Goal: Information Seeking & Learning: Learn about a topic

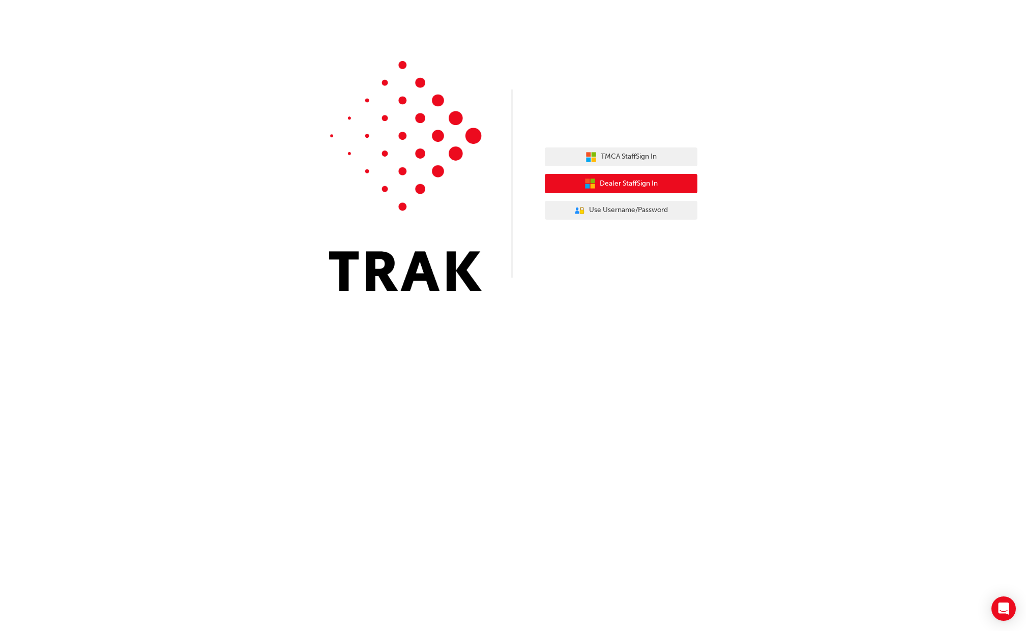
click at [600, 183] on span "Dealer Staff Sign In" at bounding box center [629, 184] width 58 height 12
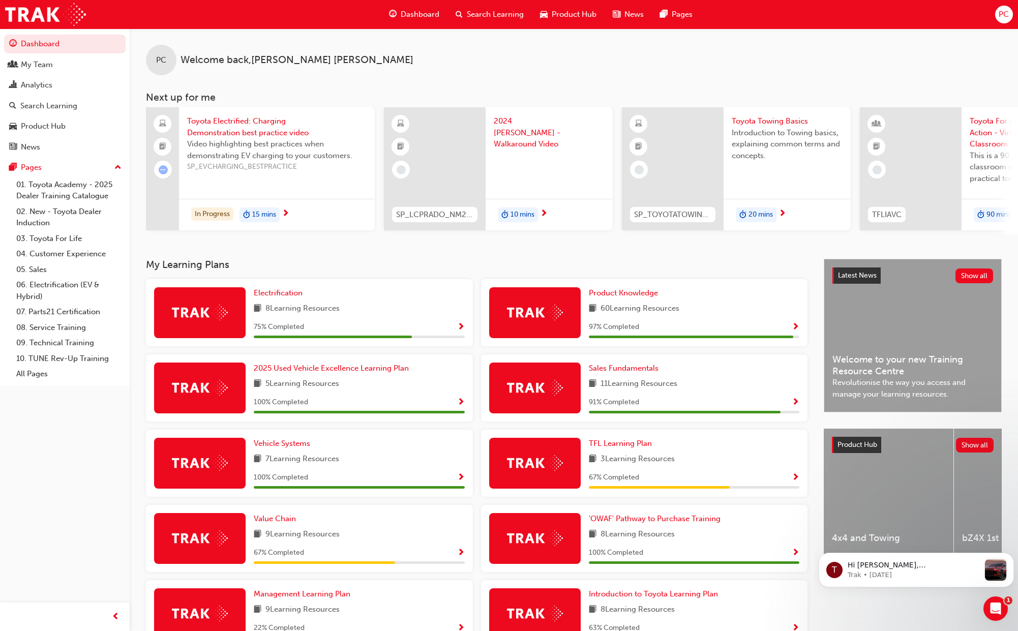
click at [462, 330] on span "Show Progress" at bounding box center [461, 327] width 8 height 9
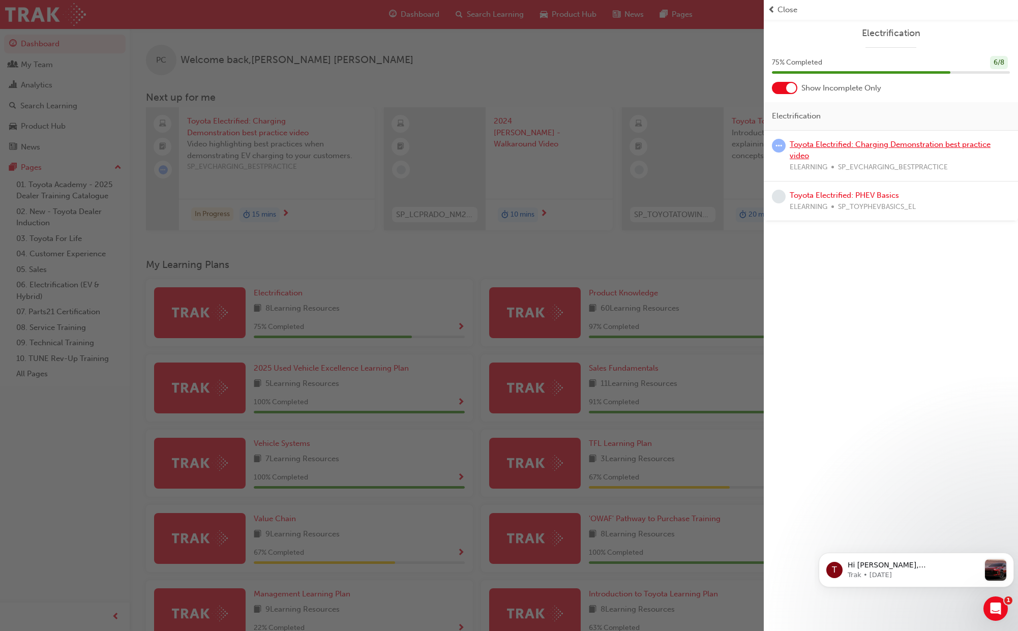
click at [805, 143] on link "Toyota Electrified: Charging Demonstration best practice video" at bounding box center [890, 150] width 201 height 21
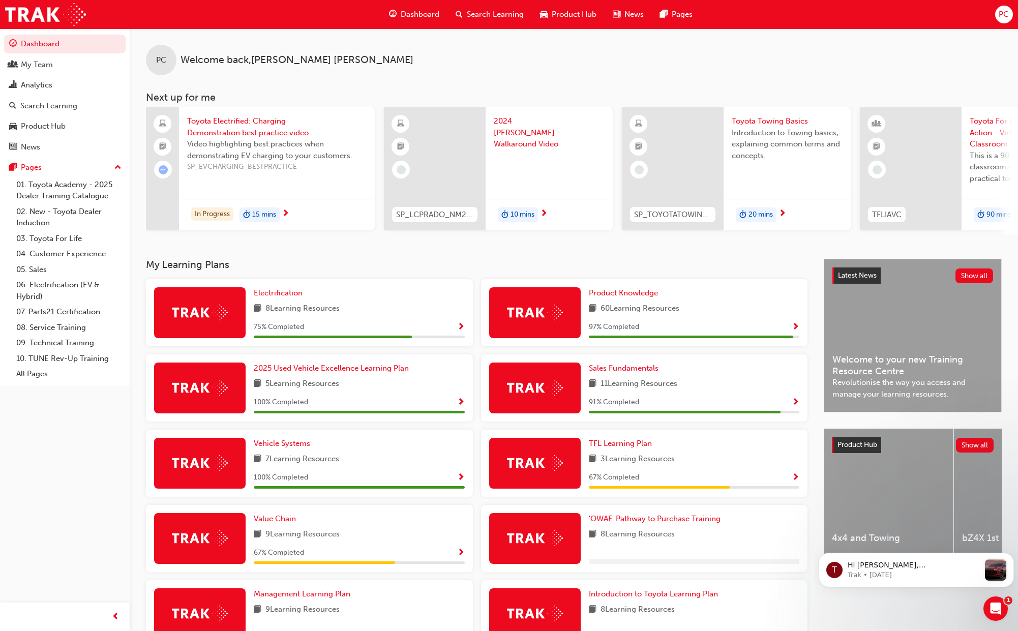
click at [462, 330] on span "Show Progress" at bounding box center [461, 327] width 8 height 9
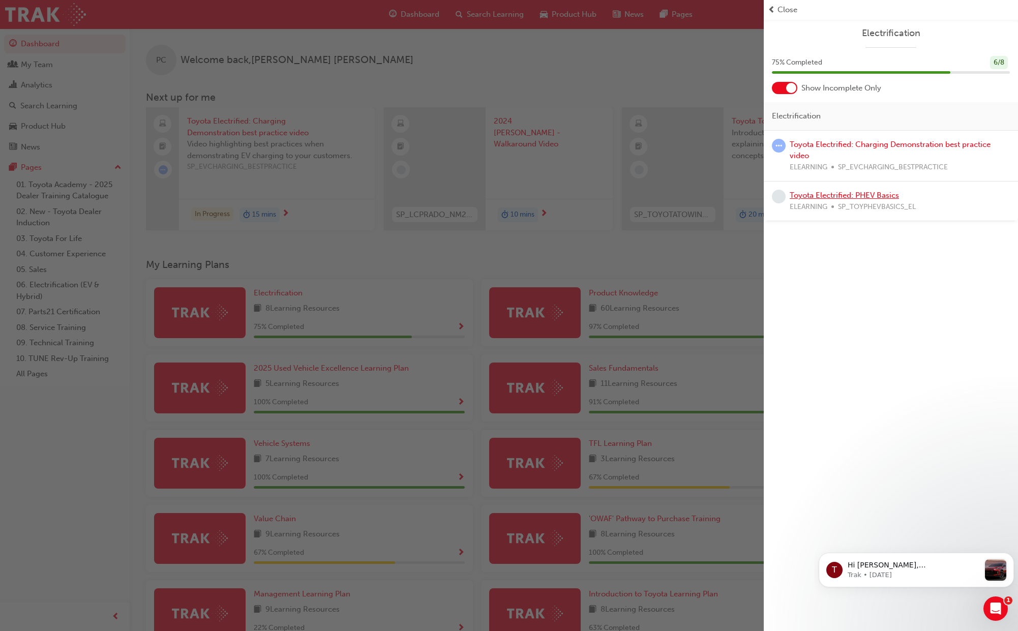
click at [842, 195] on link "Toyota Electrified: PHEV Basics" at bounding box center [844, 195] width 109 height 9
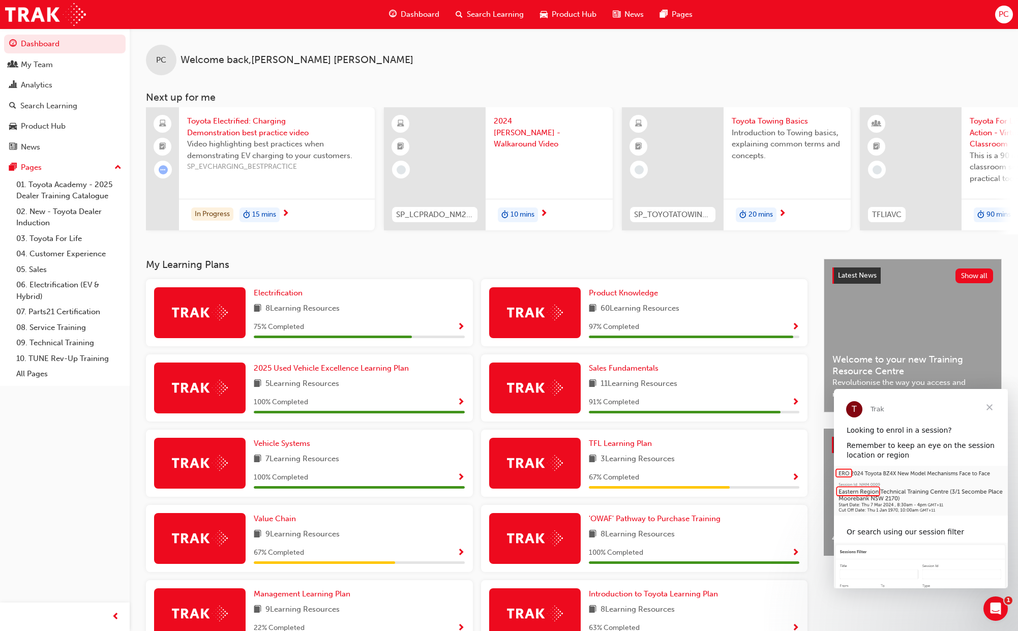
click at [207, 318] on img at bounding box center [200, 313] width 56 height 16
click at [462, 330] on span "Show Progress" at bounding box center [461, 327] width 8 height 9
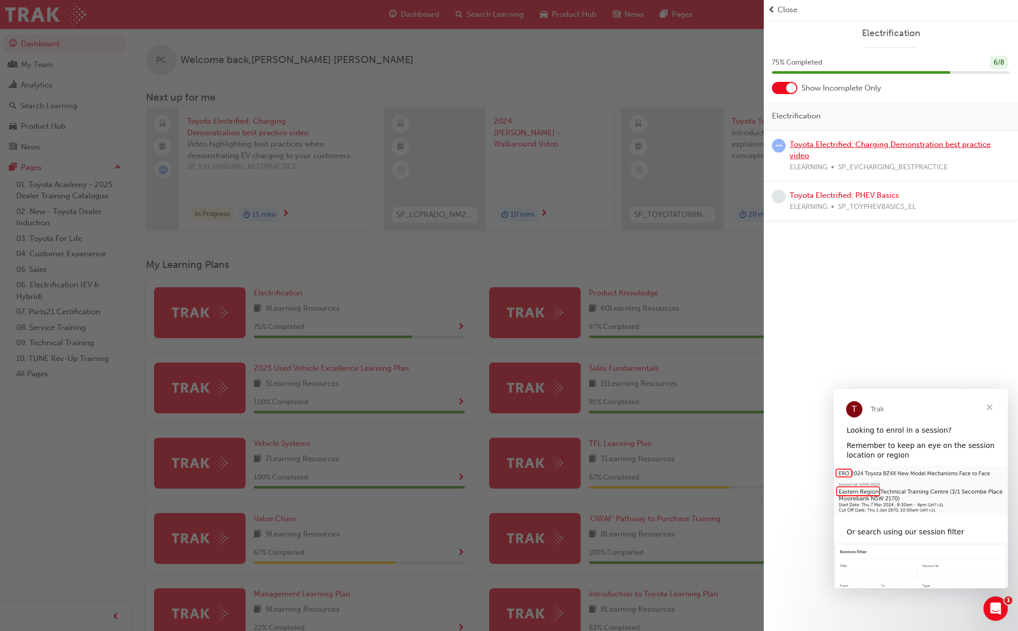
click at [809, 144] on link "Toyota Electrified: Charging Demonstration best practice video" at bounding box center [890, 150] width 201 height 21
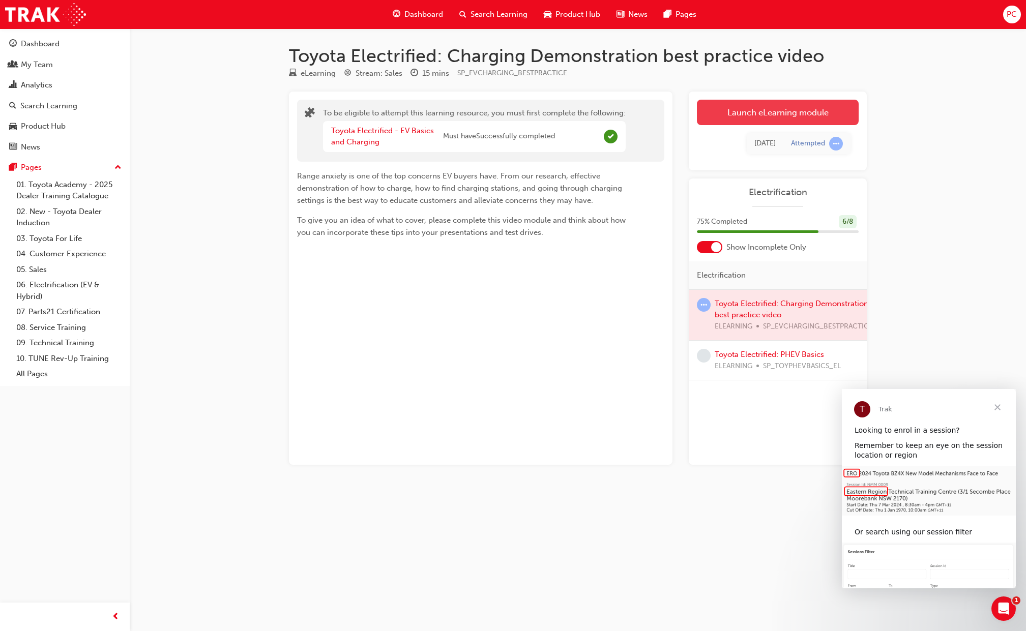
click at [765, 112] on link "Launch eLearning module" at bounding box center [778, 112] width 162 height 25
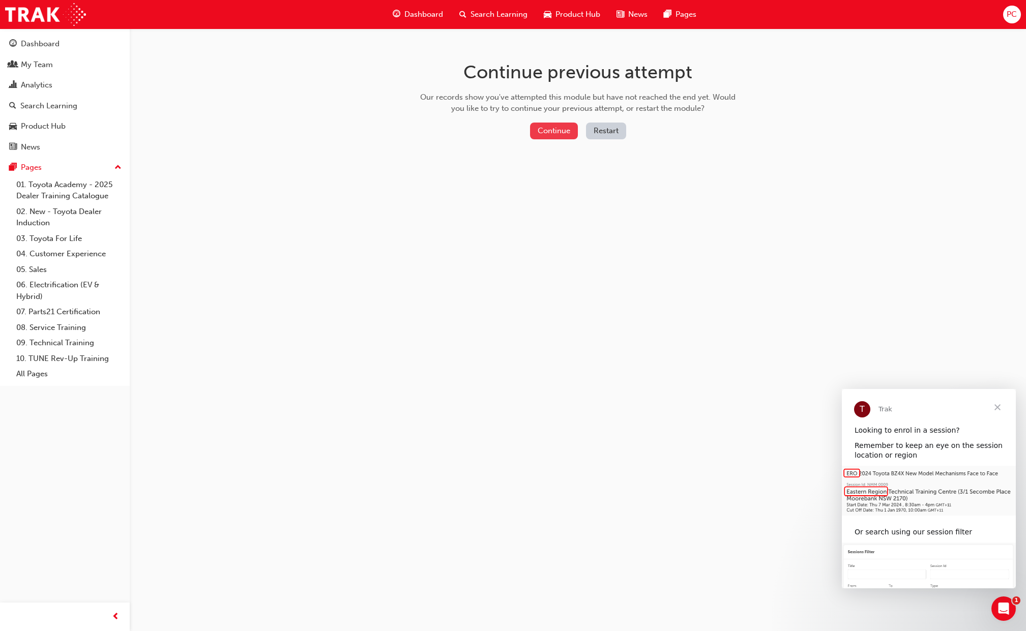
click at [566, 132] on button "Continue" at bounding box center [554, 131] width 48 height 17
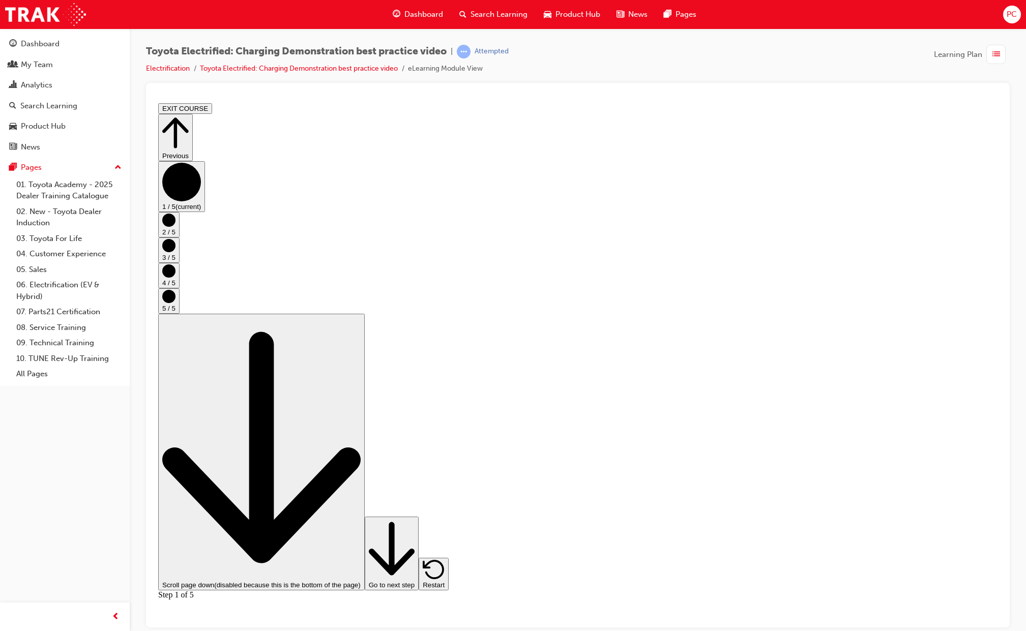
click at [415, 575] on icon "Step controls" at bounding box center [392, 548] width 46 height 53
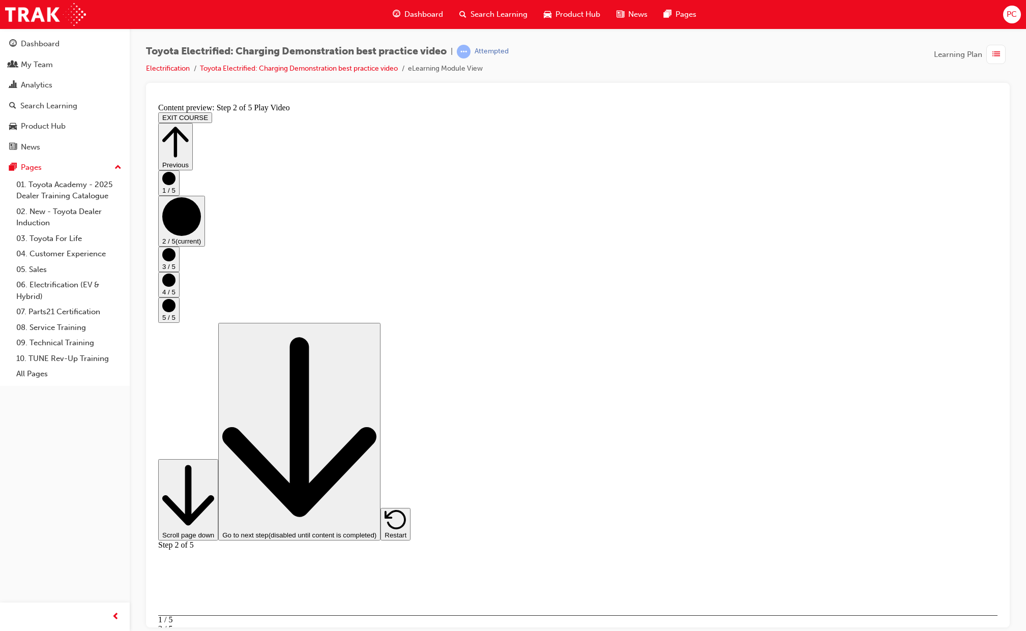
click at [214, 530] on icon "Step controls" at bounding box center [188, 494] width 52 height 69
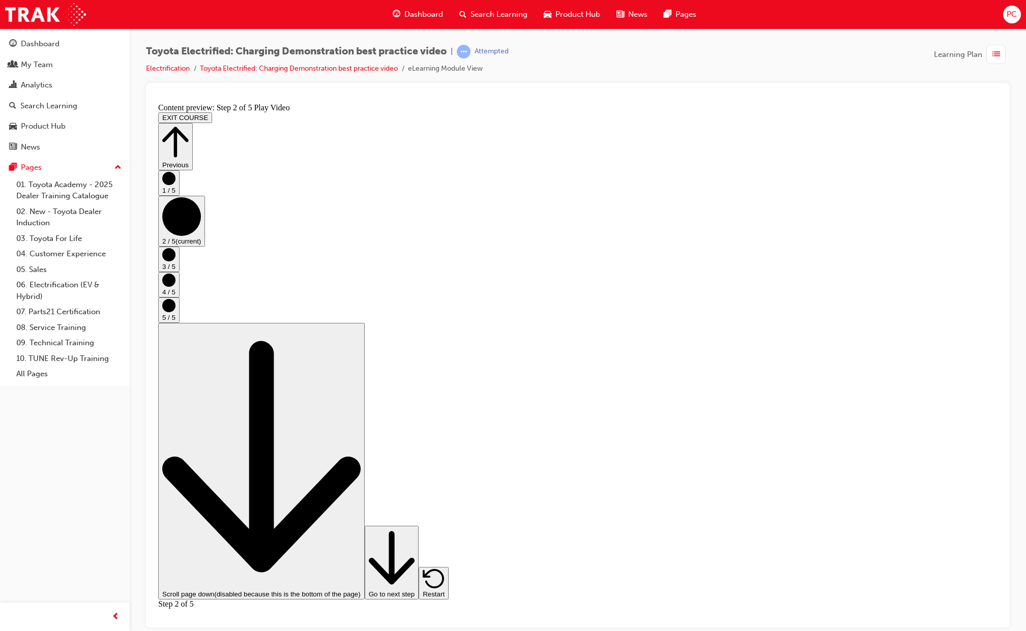
click at [415, 589] on icon "Step controls" at bounding box center [392, 558] width 46 height 62
checkbox input "true"
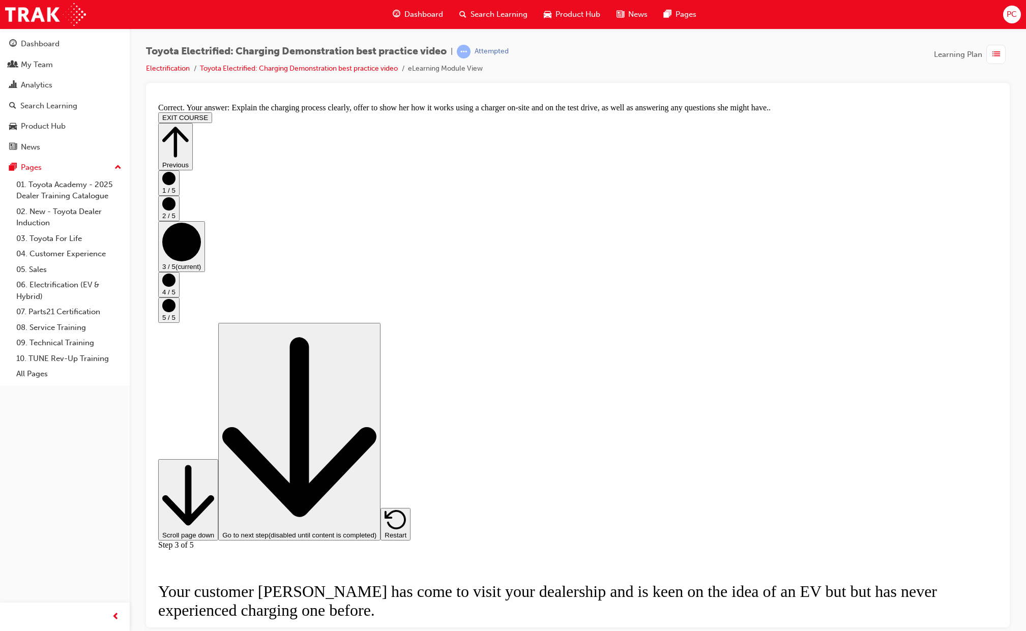
click at [214, 530] on icon "Step controls" at bounding box center [188, 494] width 52 height 69
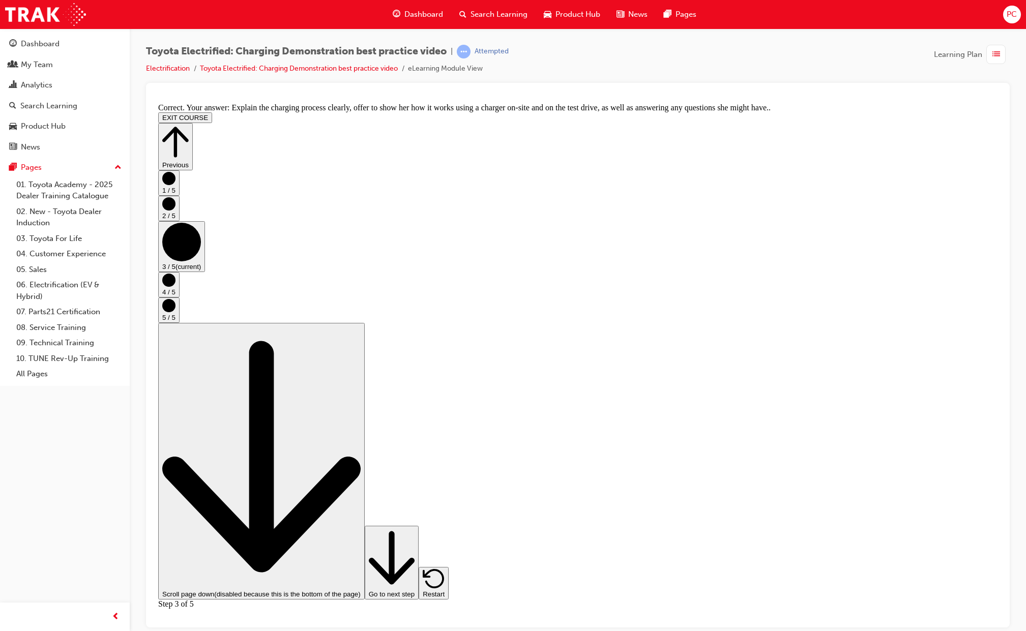
click at [415, 585] on icon "Step controls" at bounding box center [392, 557] width 46 height 53
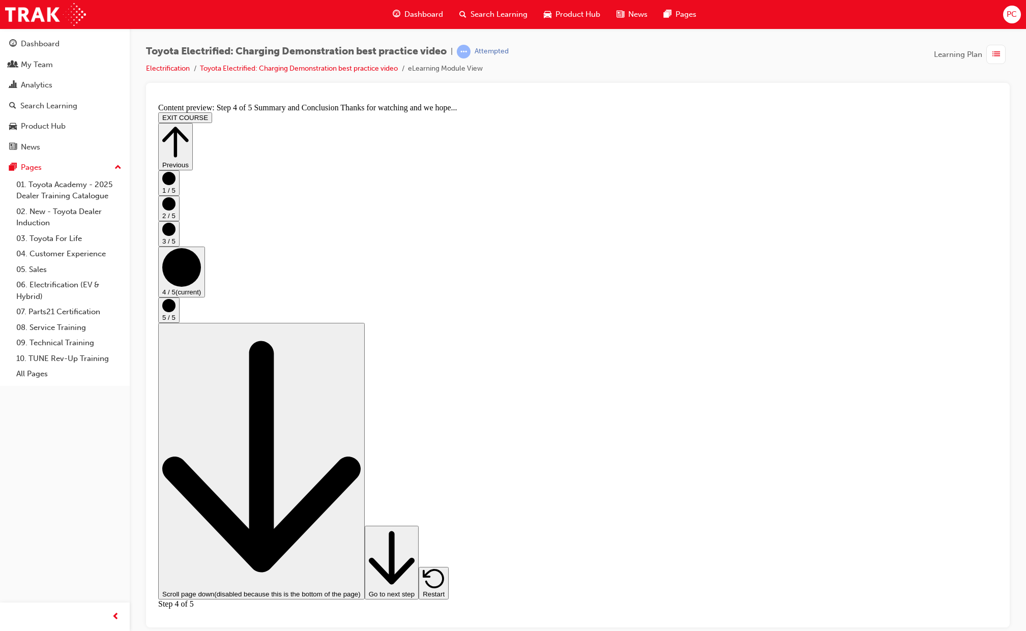
click at [415, 589] on icon "Step controls" at bounding box center [392, 558] width 46 height 62
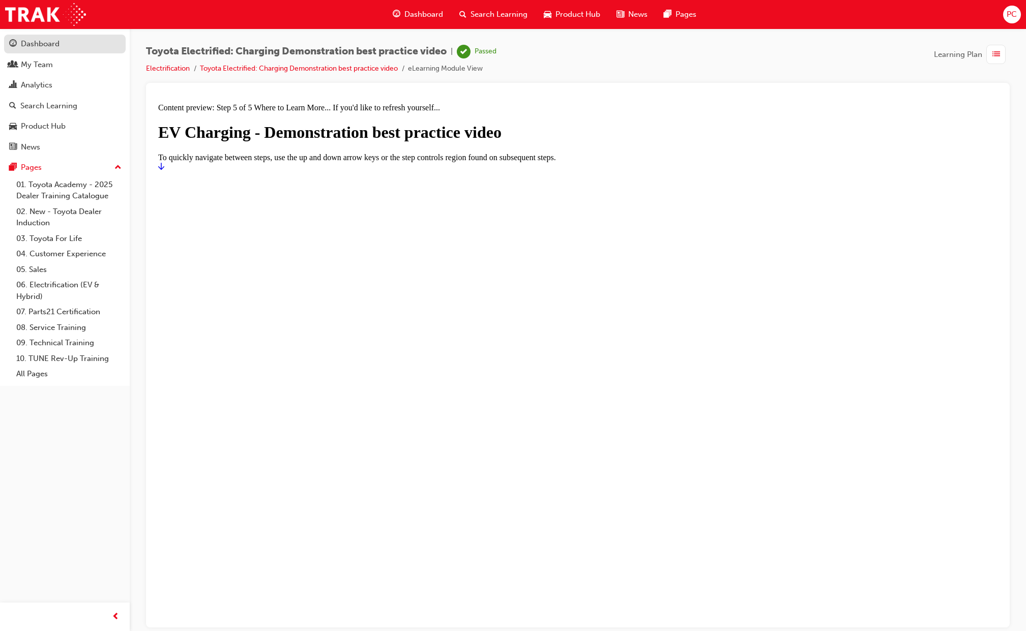
click at [37, 43] on div "Dashboard" at bounding box center [40, 44] width 39 height 12
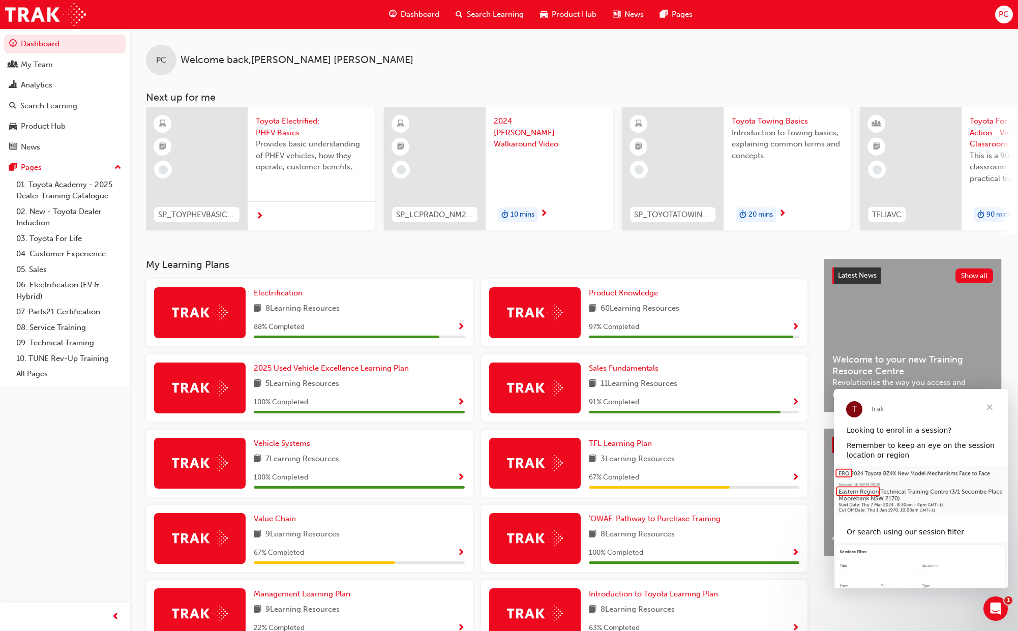
click at [461, 330] on span "Show Progress" at bounding box center [461, 327] width 8 height 9
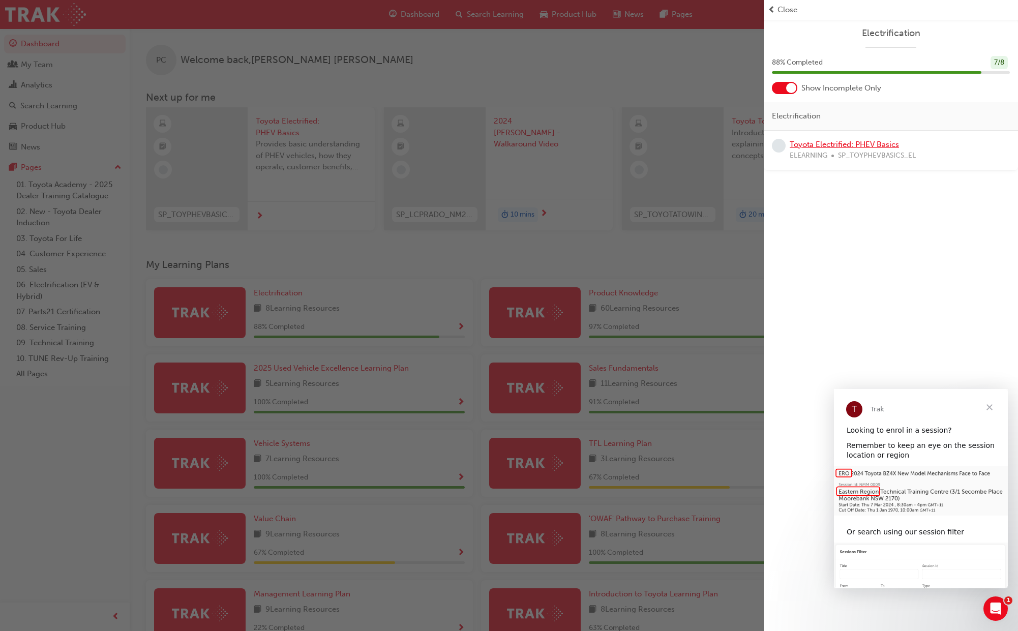
click at [818, 144] on link "Toyota Electrified: PHEV Basics" at bounding box center [844, 144] width 109 height 9
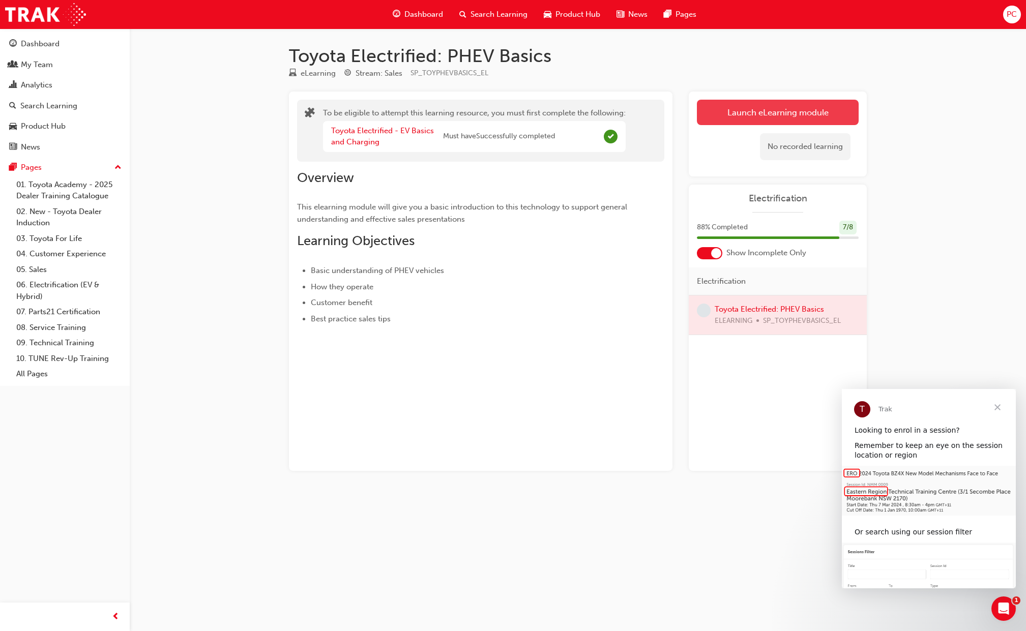
click at [771, 112] on link "Launch eLearning module" at bounding box center [778, 112] width 162 height 25
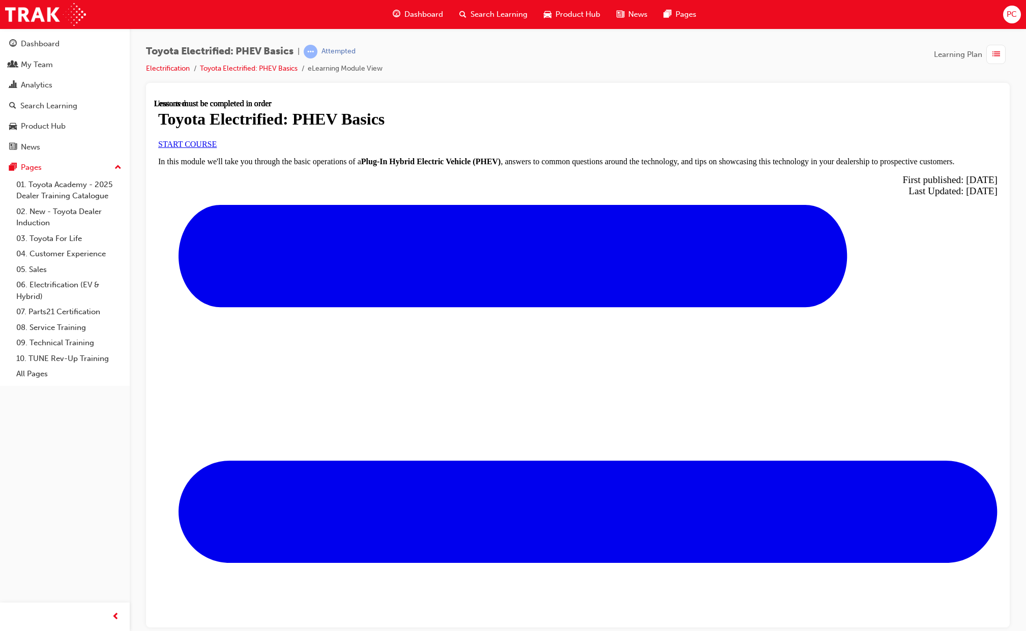
click at [217, 148] on span "START COURSE" at bounding box center [187, 143] width 59 height 9
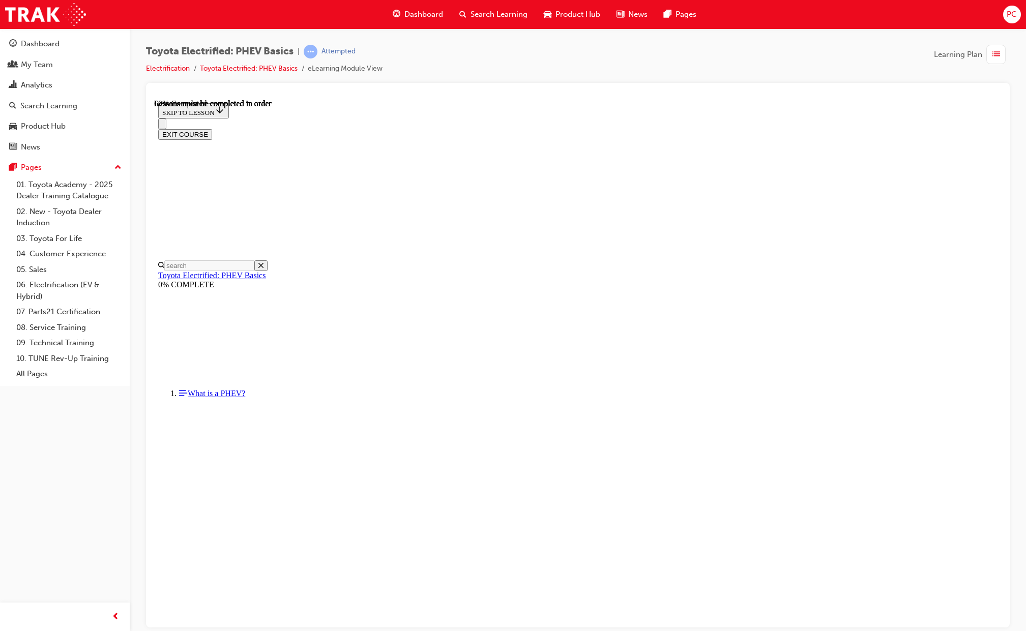
scroll to position [591, 0]
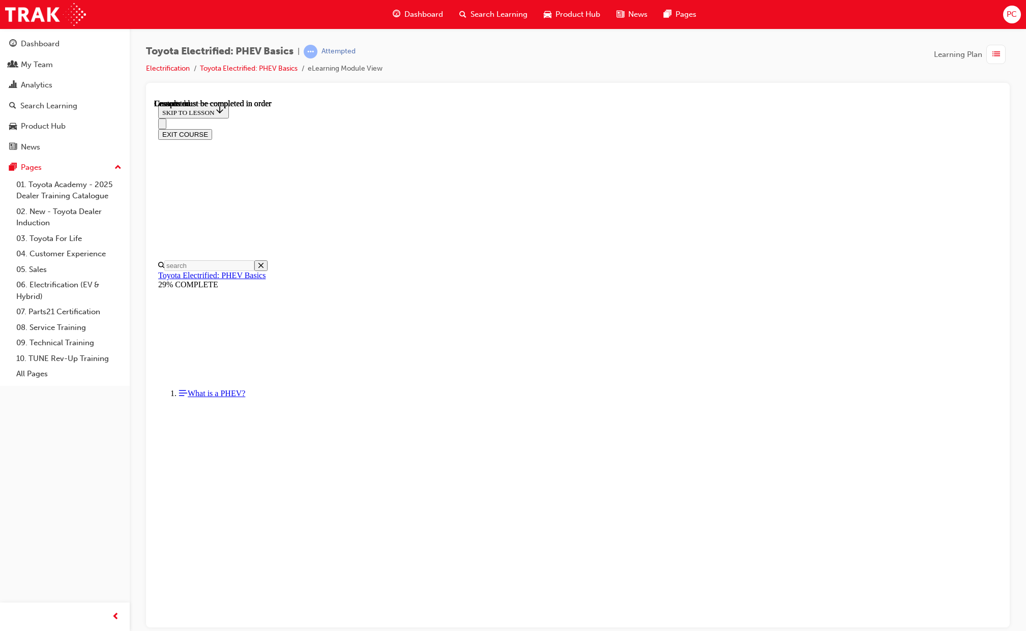
scroll to position [32, 0]
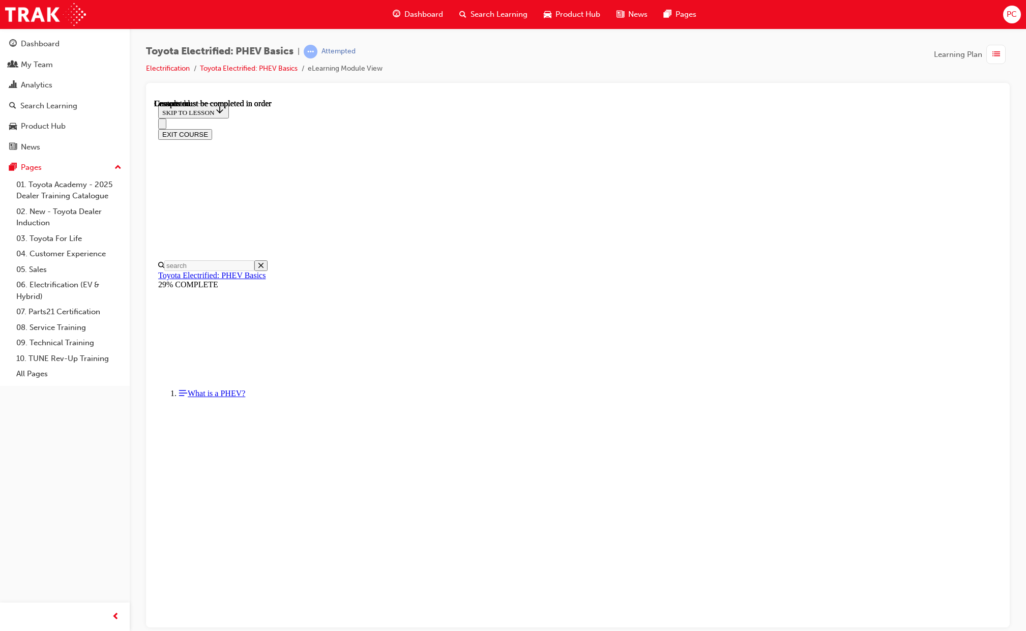
scroll to position [191, 0]
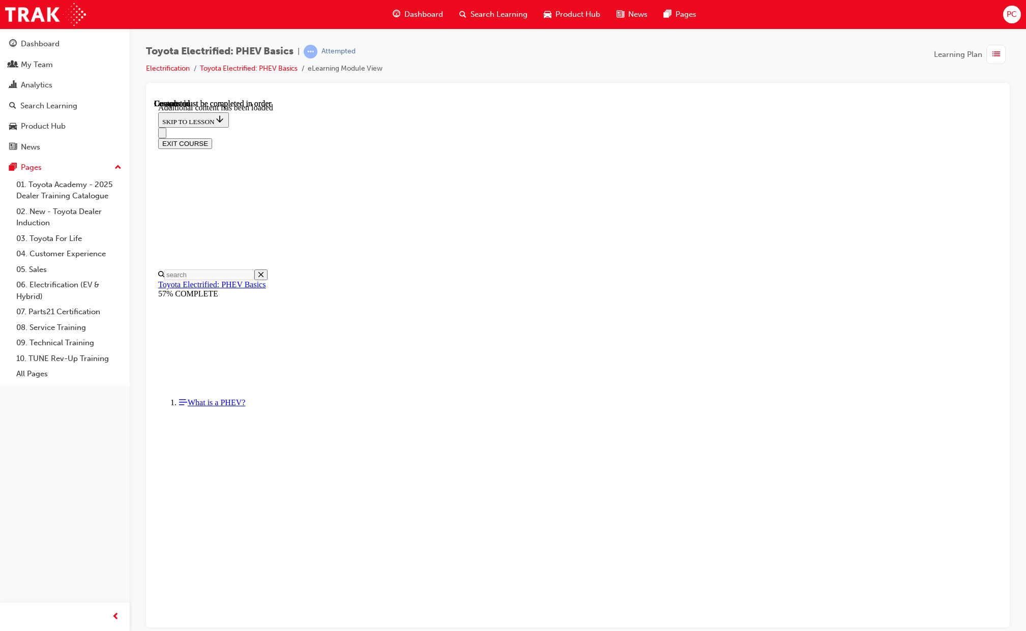
scroll to position [32, 0]
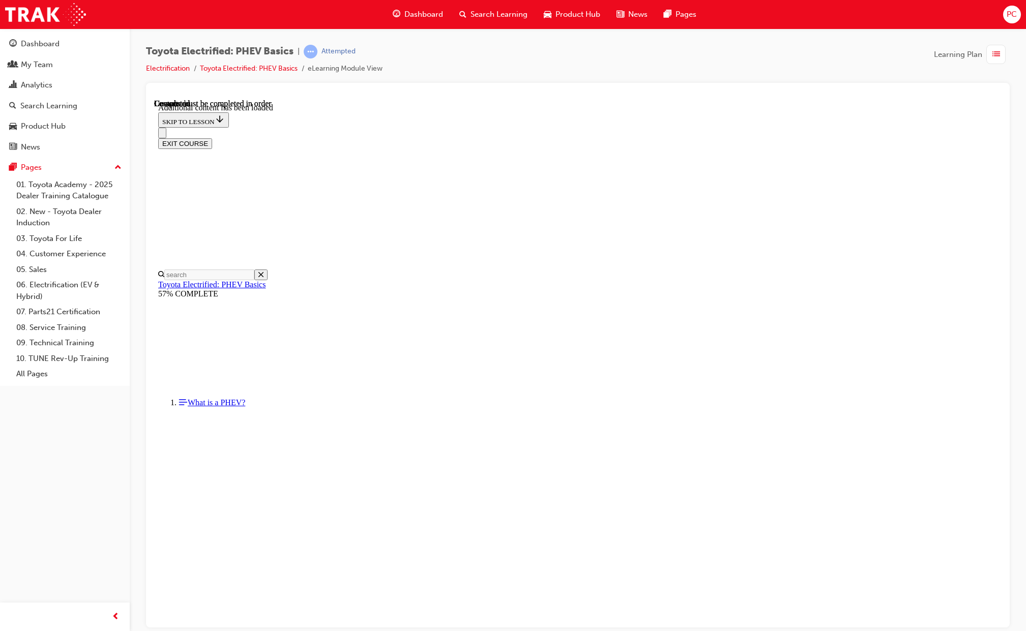
scroll to position [1093, 0]
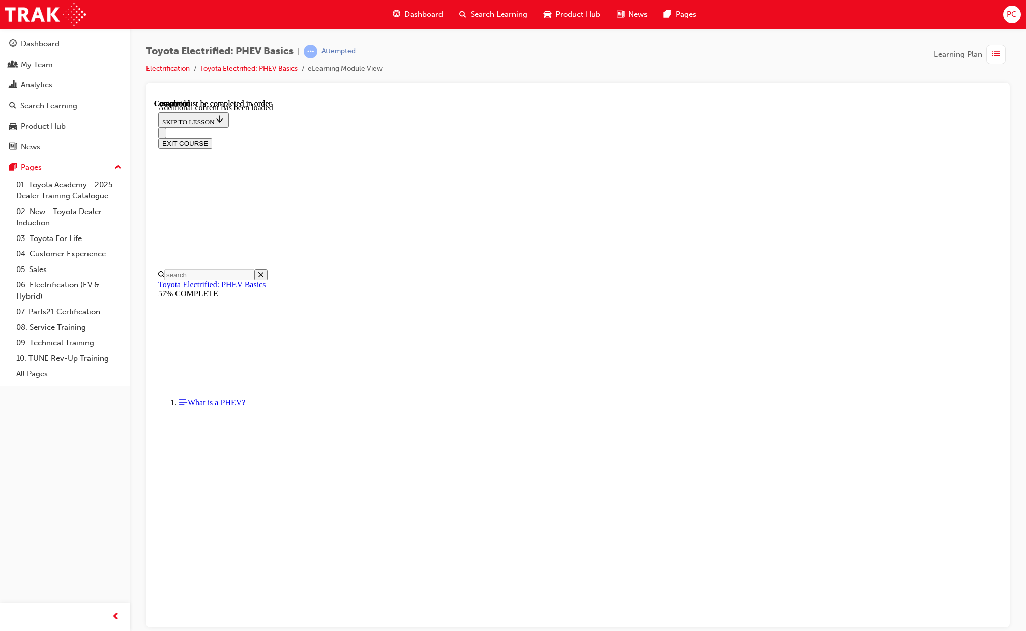
scroll to position [1514, 0]
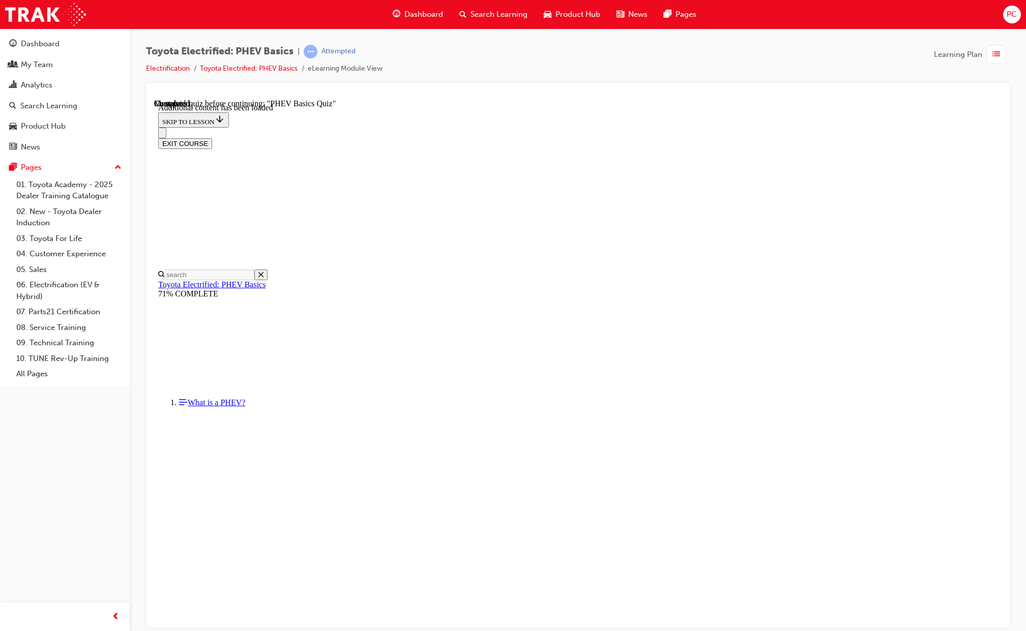
scroll to position [534, 0]
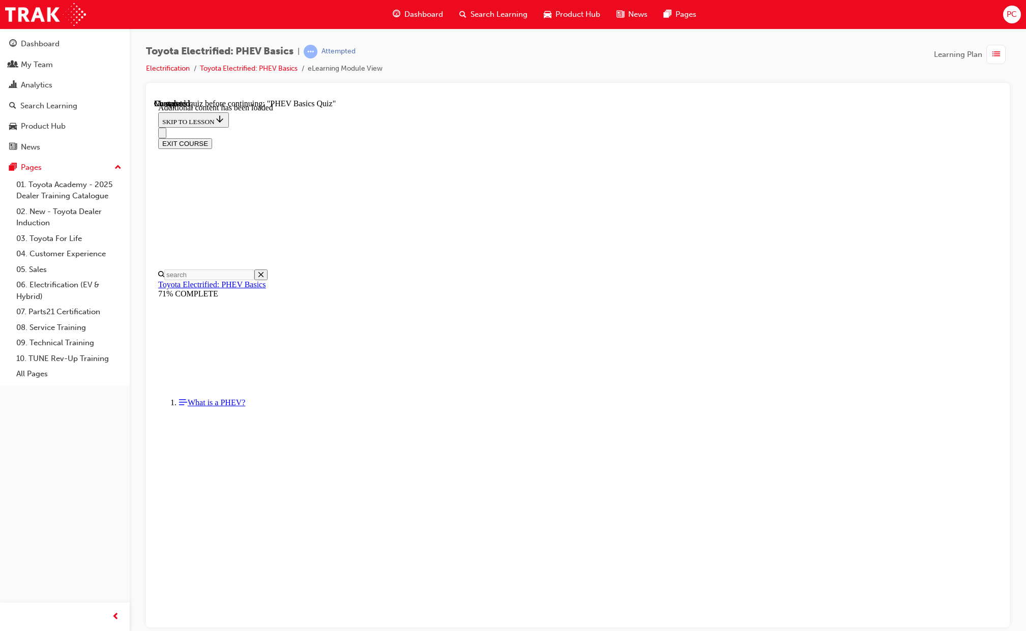
radio input "true"
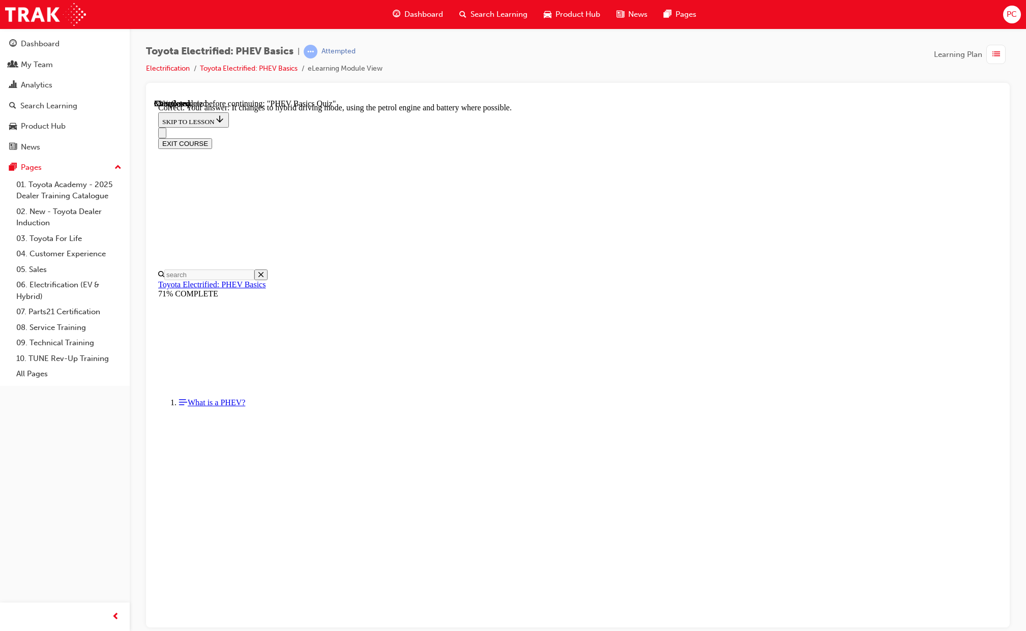
radio input "true"
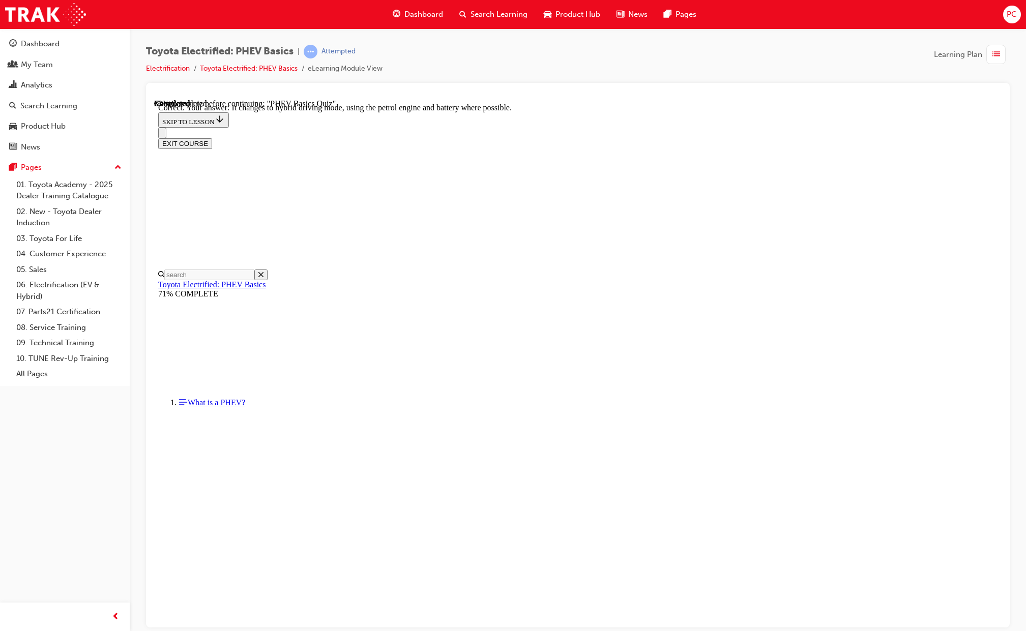
radio input "true"
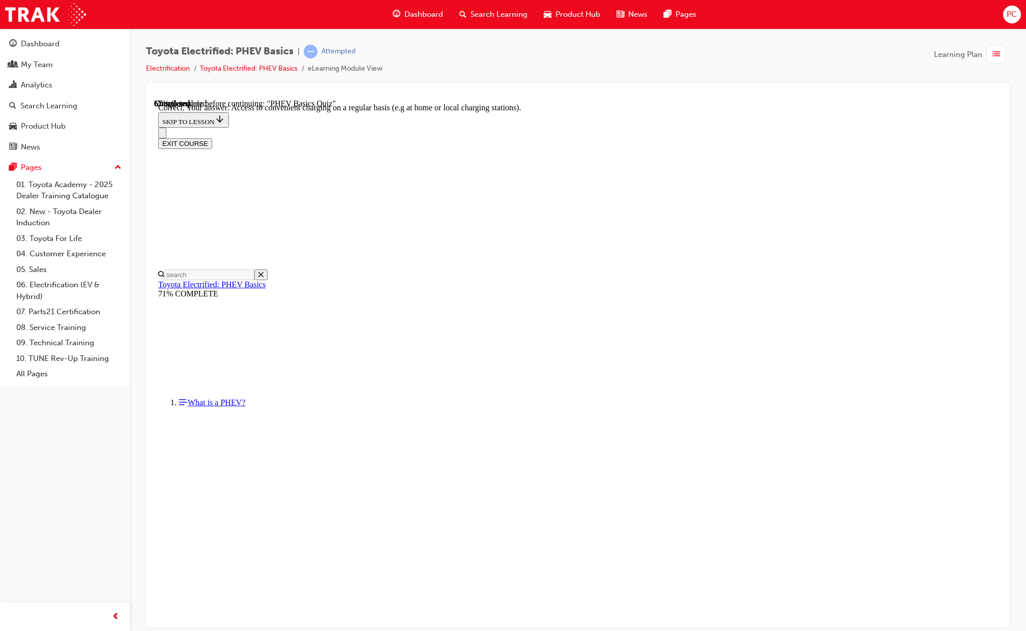
scroll to position [72, 0]
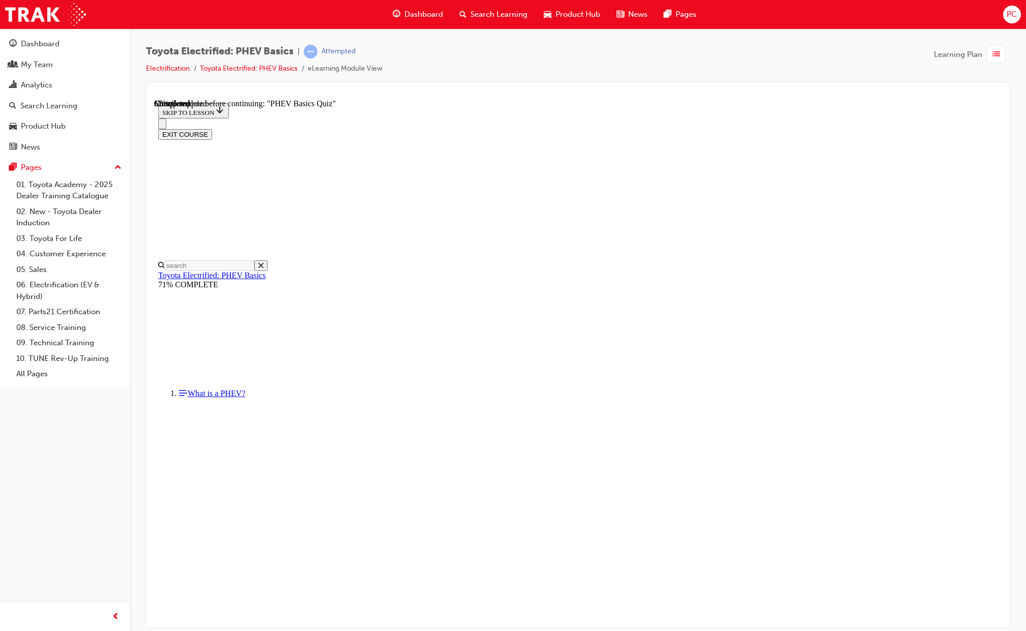
scroll to position [32, 0]
radio input "true"
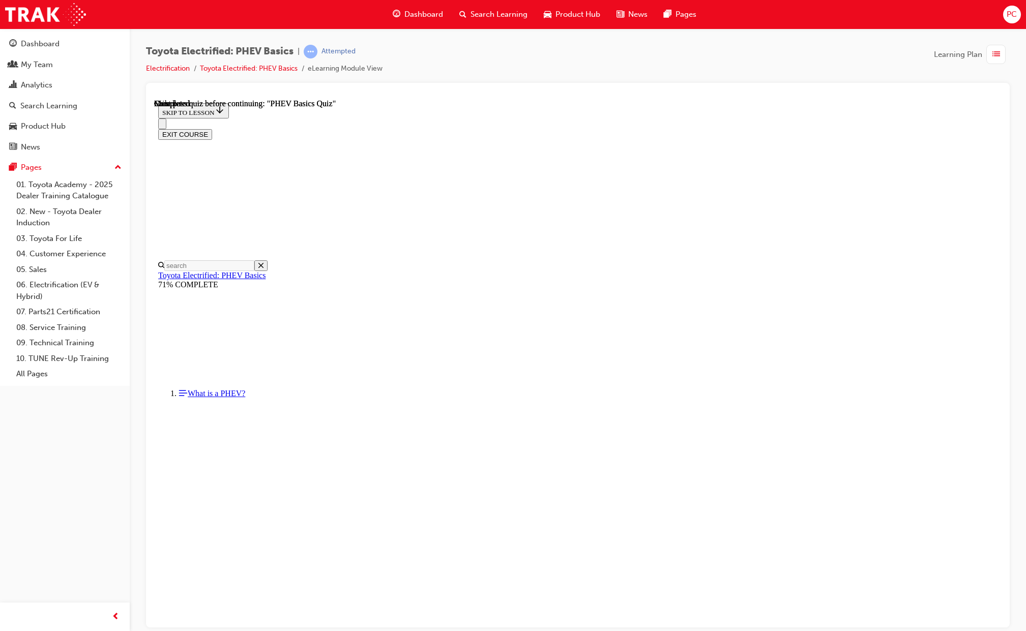
scroll to position [63, 0]
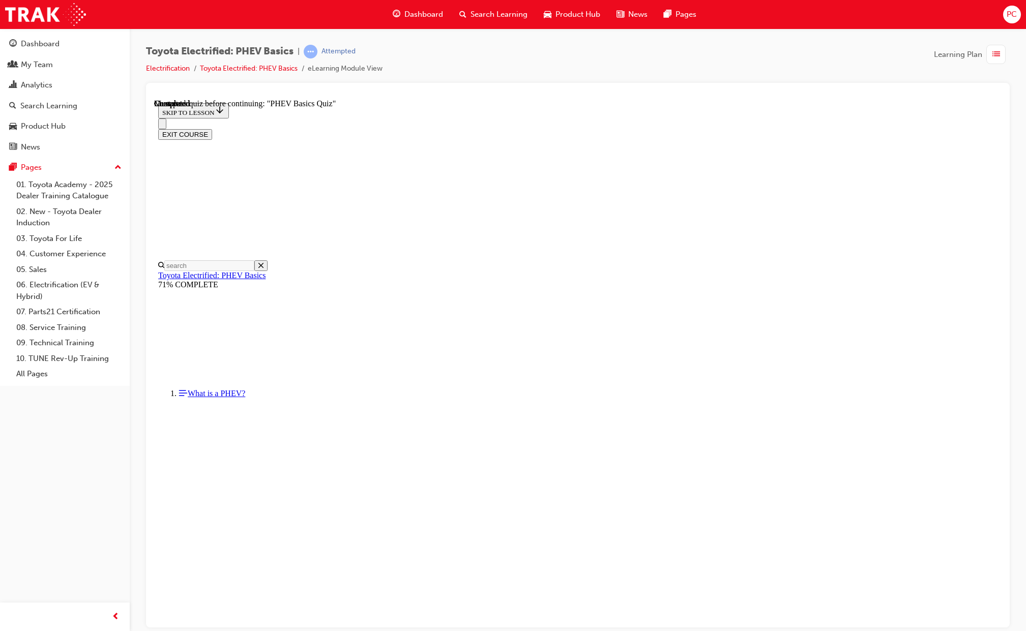
radio input "true"
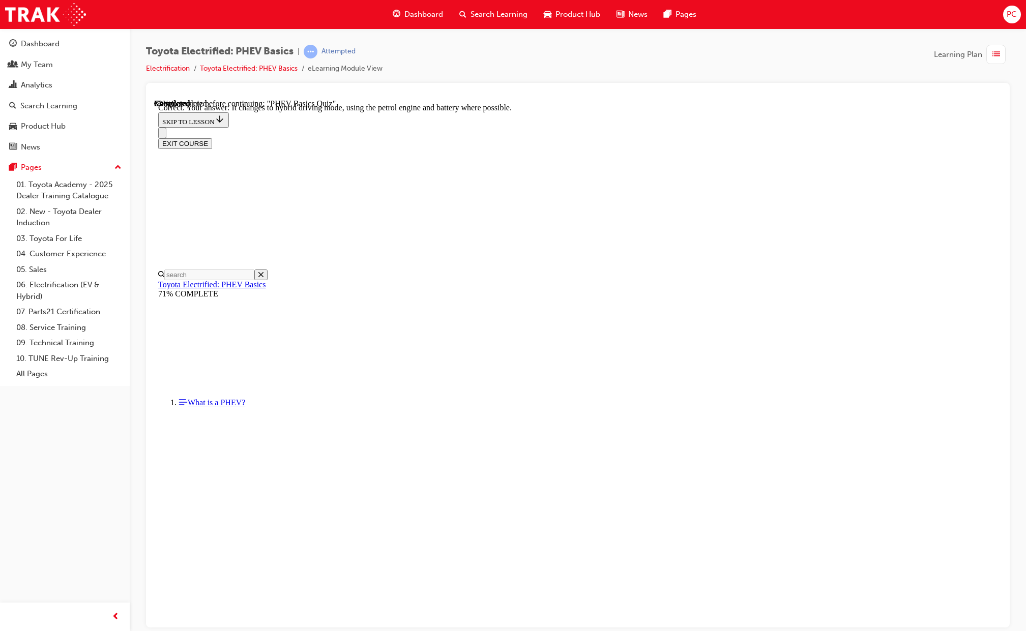
radio input "true"
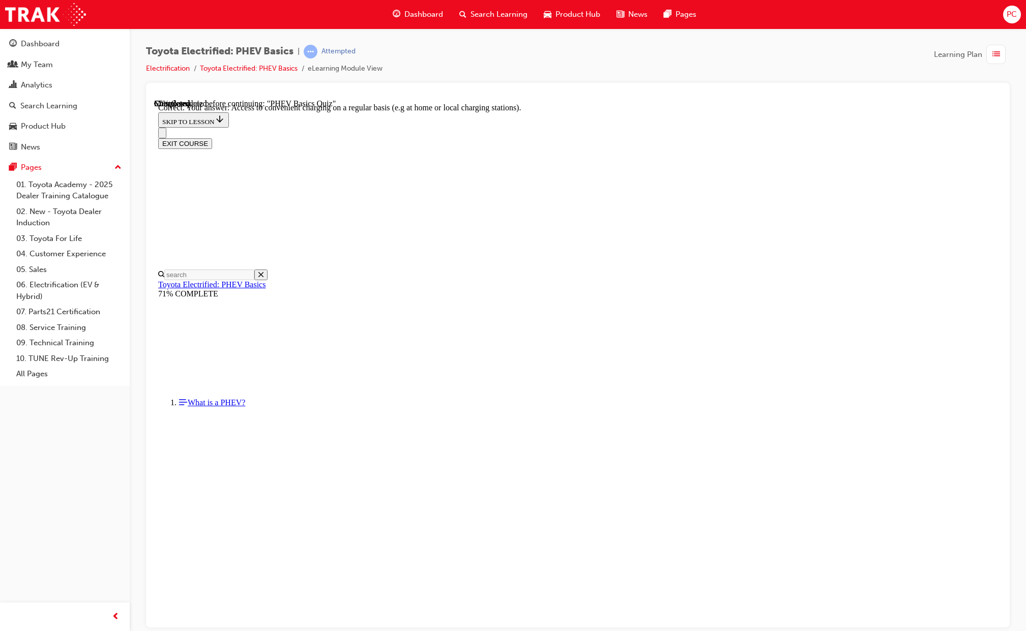
scroll to position [72, 0]
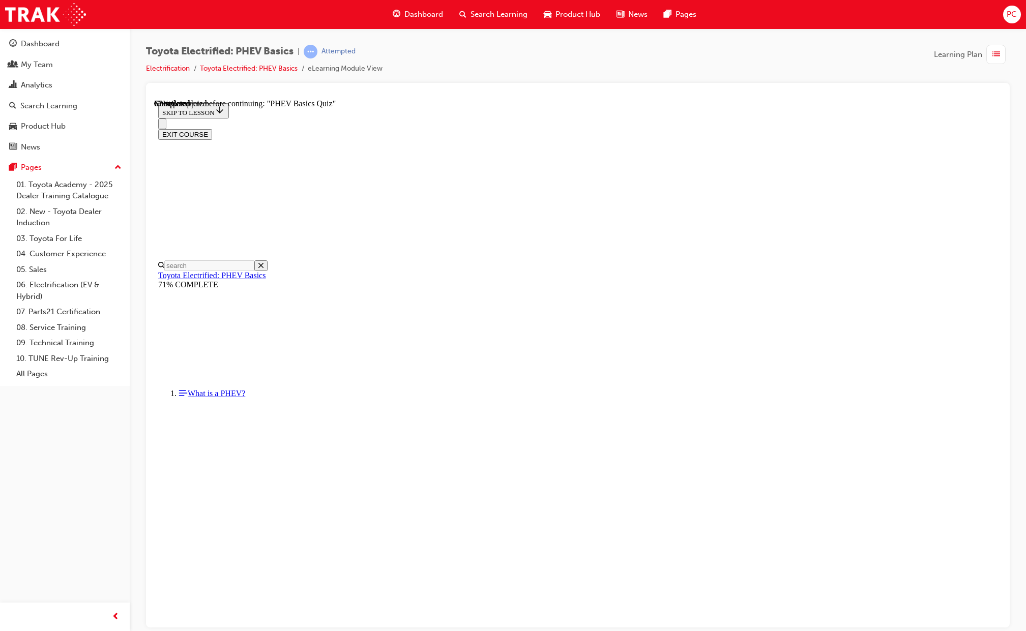
radio input "true"
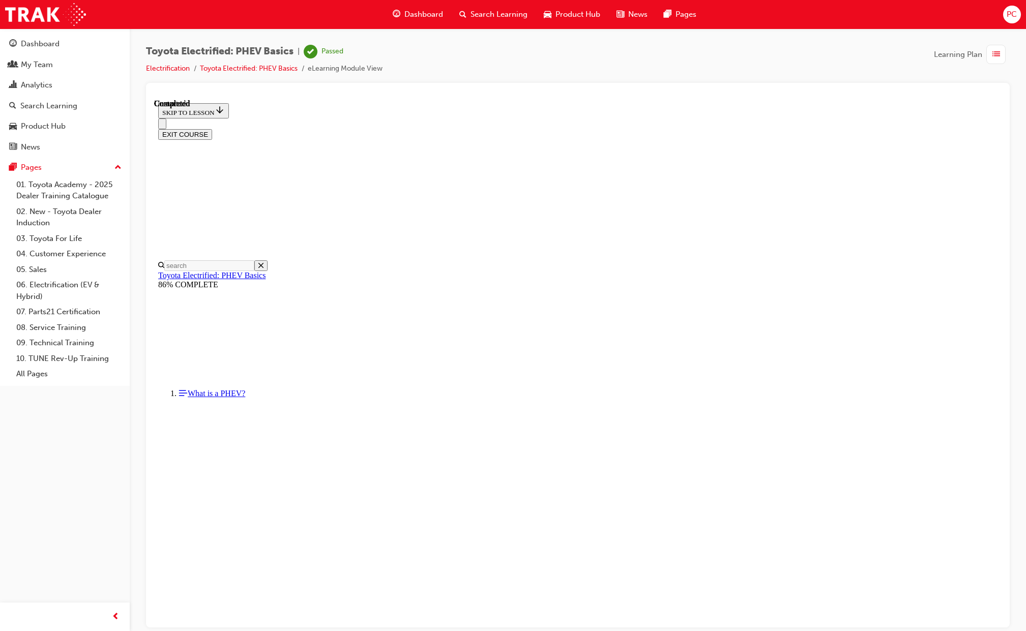
scroll to position [63, 0]
click at [212, 129] on button "EXIT COURSE" at bounding box center [185, 134] width 54 height 11
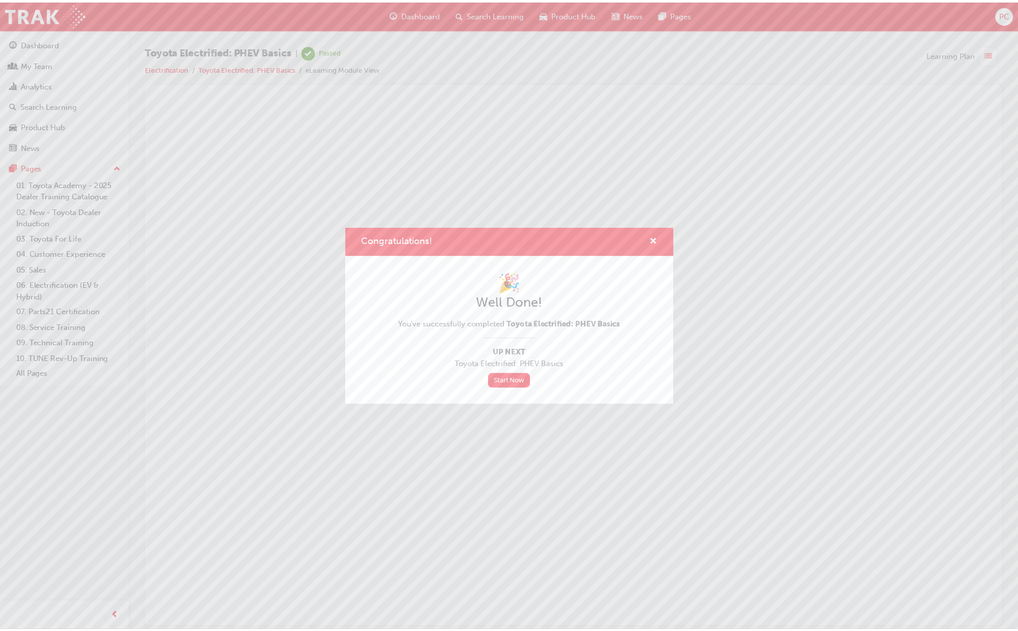
scroll to position [0, 0]
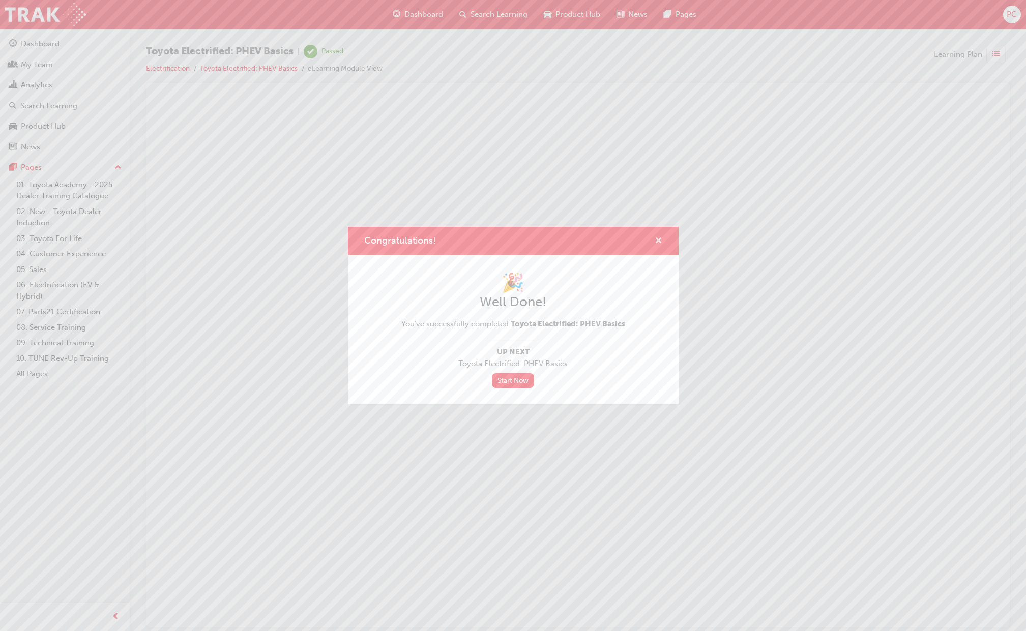
click at [657, 241] on span "cross-icon" at bounding box center [659, 241] width 8 height 9
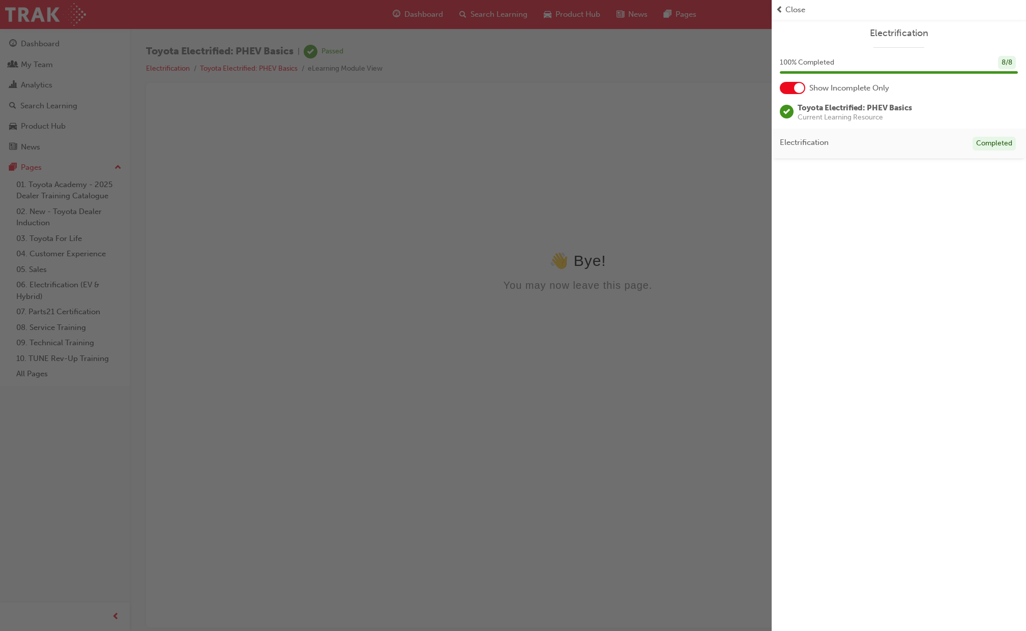
click at [792, 11] on span "Close" at bounding box center [795, 10] width 20 height 12
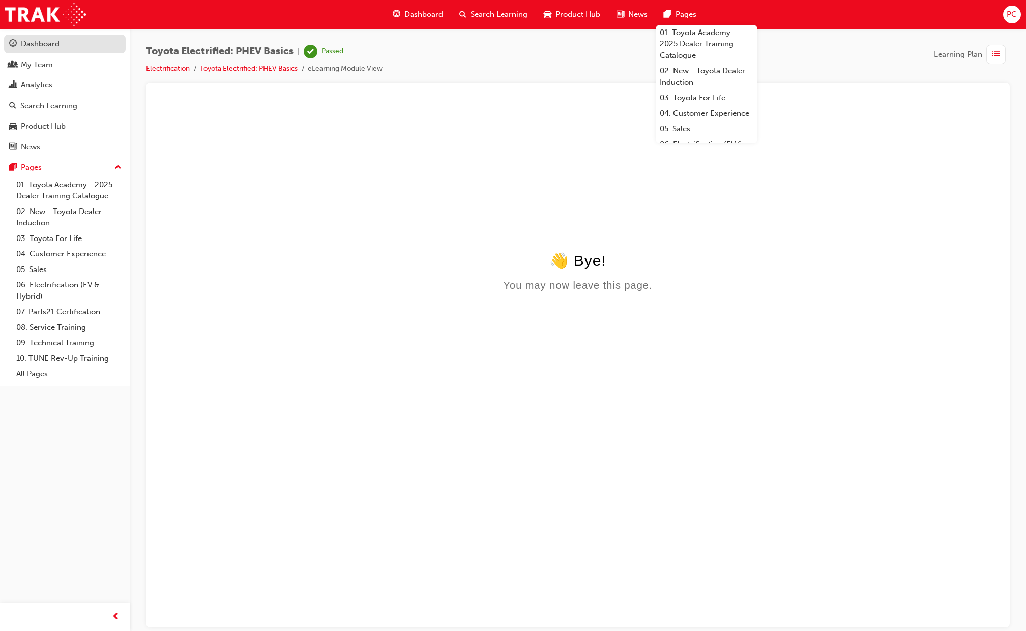
click at [37, 44] on div "Dashboard" at bounding box center [40, 44] width 39 height 12
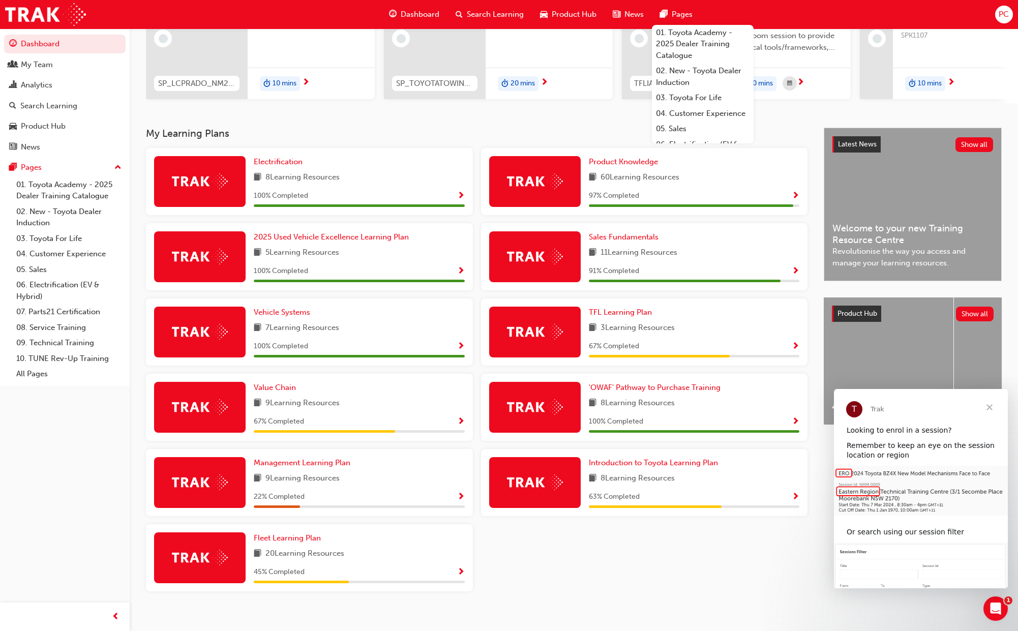
scroll to position [145, 0]
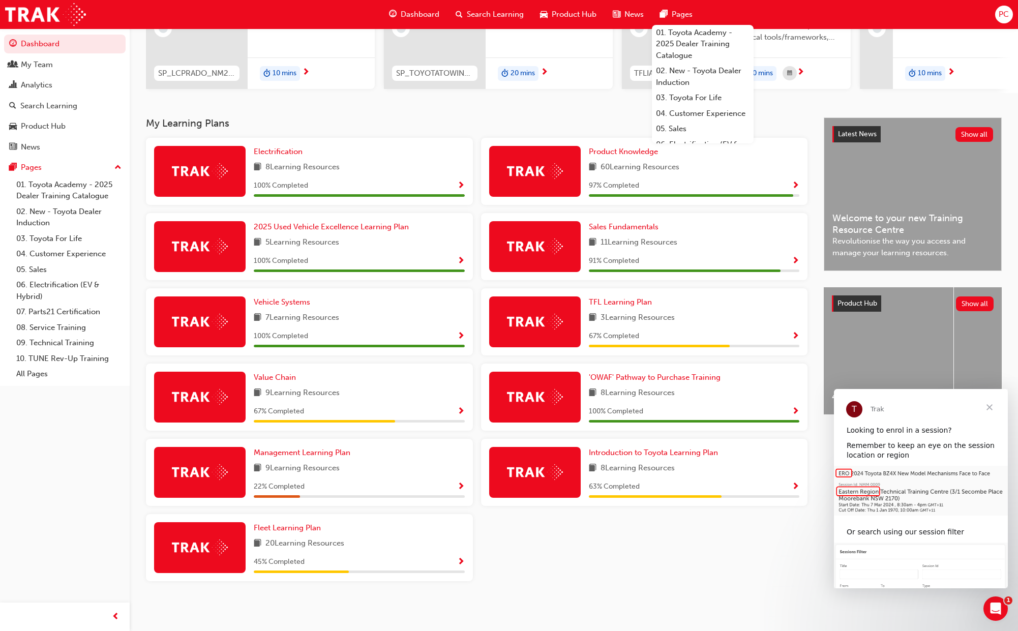
click at [460, 410] on span "Show Progress" at bounding box center [461, 411] width 8 height 9
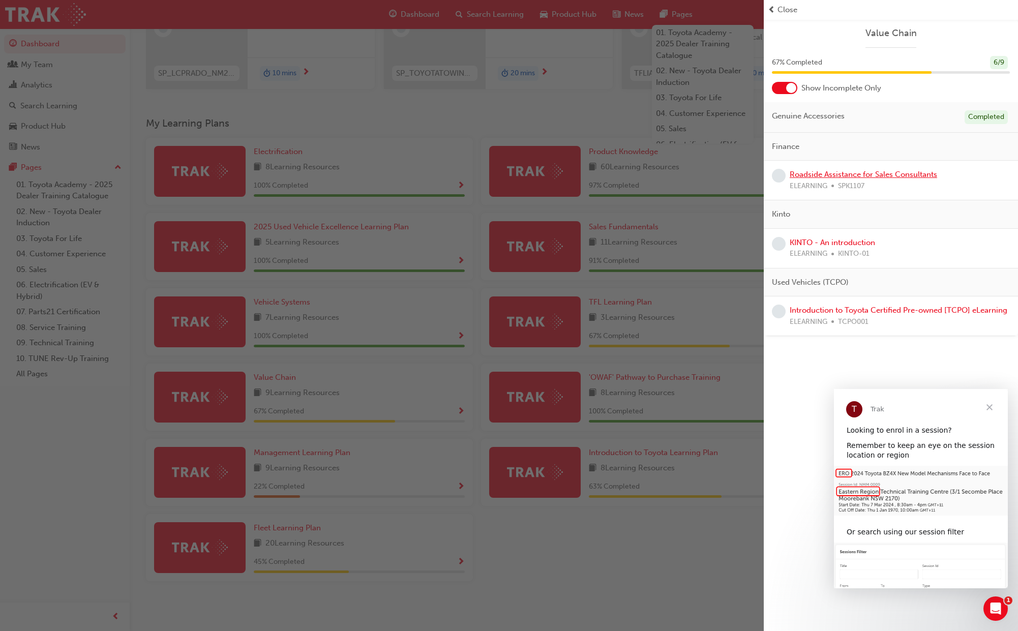
click at [828, 174] on link "Roadside Assistance for Sales Consultants" at bounding box center [864, 174] width 148 height 9
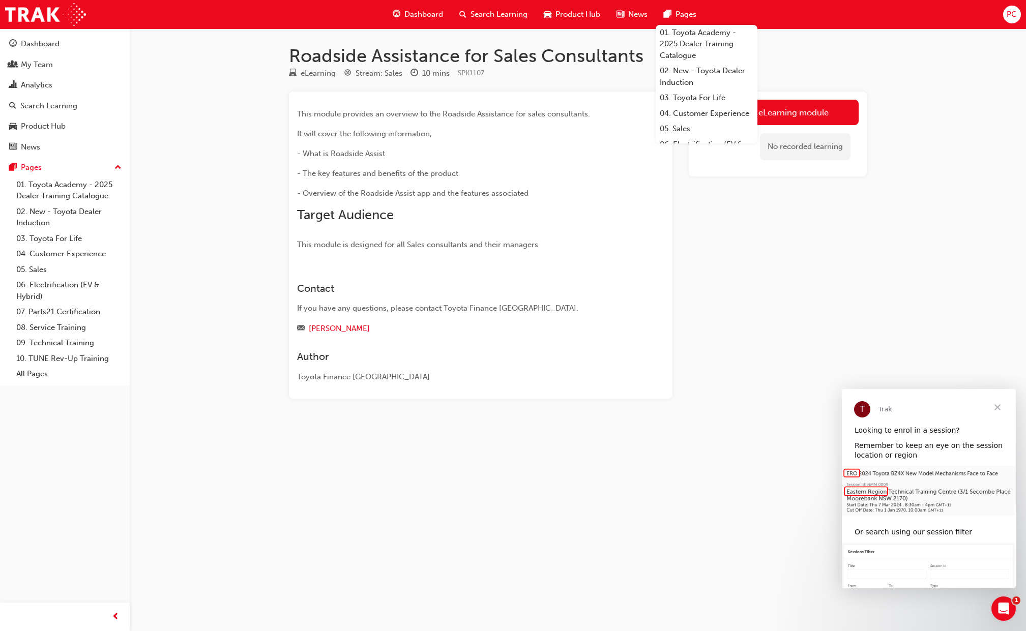
click at [780, 248] on div "Launch eLearning module No recorded learning" at bounding box center [778, 245] width 178 height 307
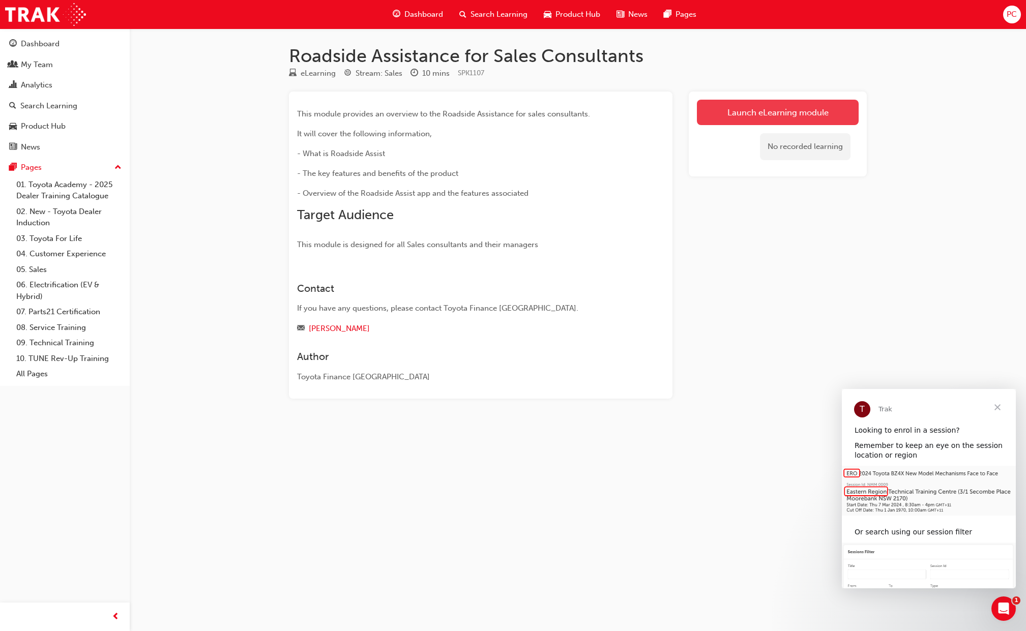
click at [792, 110] on link "Launch eLearning module" at bounding box center [778, 112] width 162 height 25
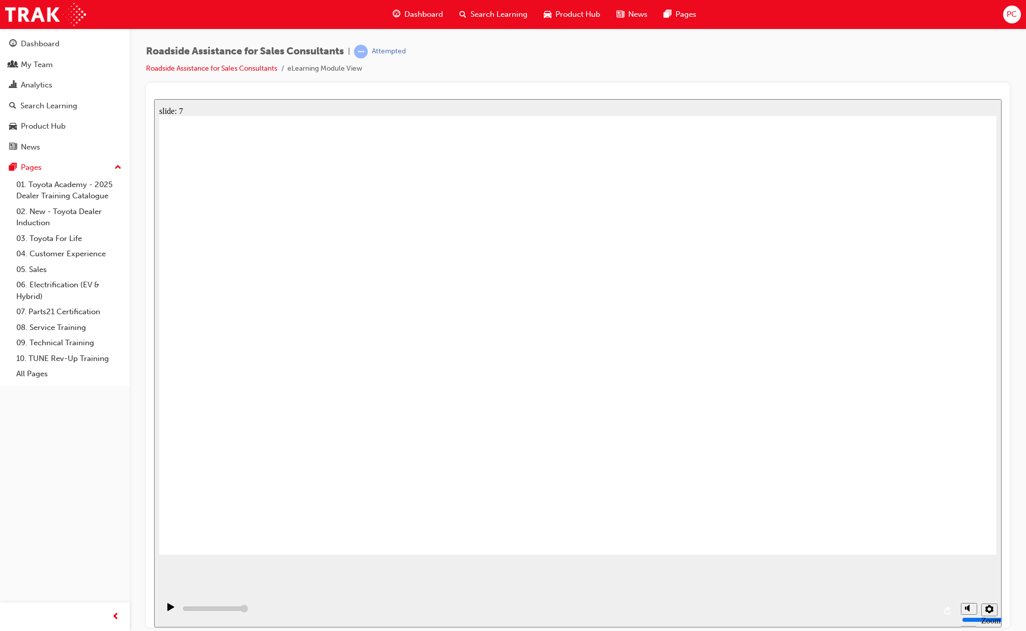
type input "23000"
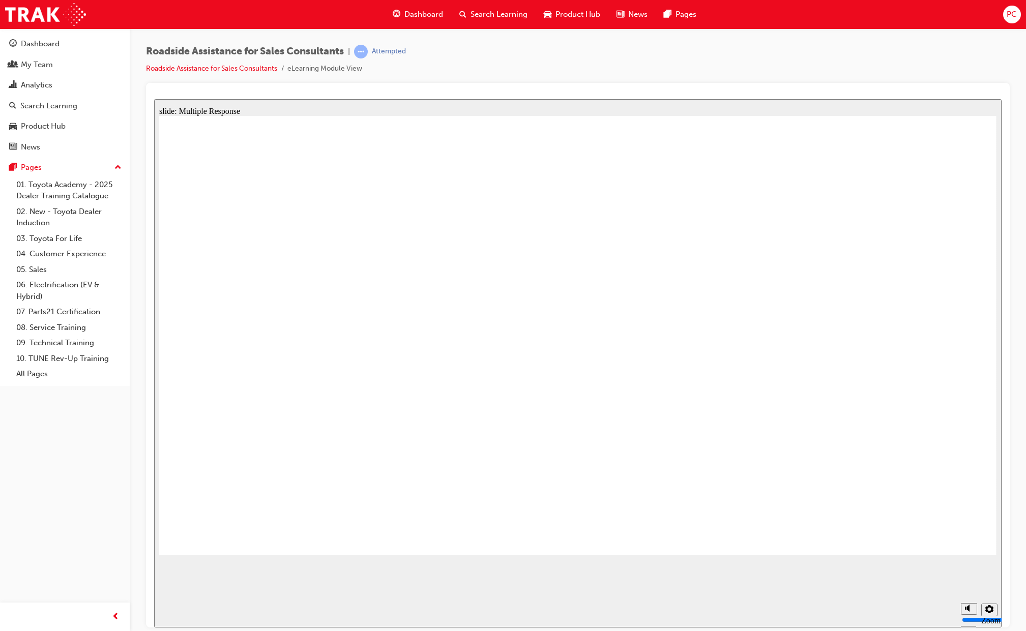
checkbox input "true"
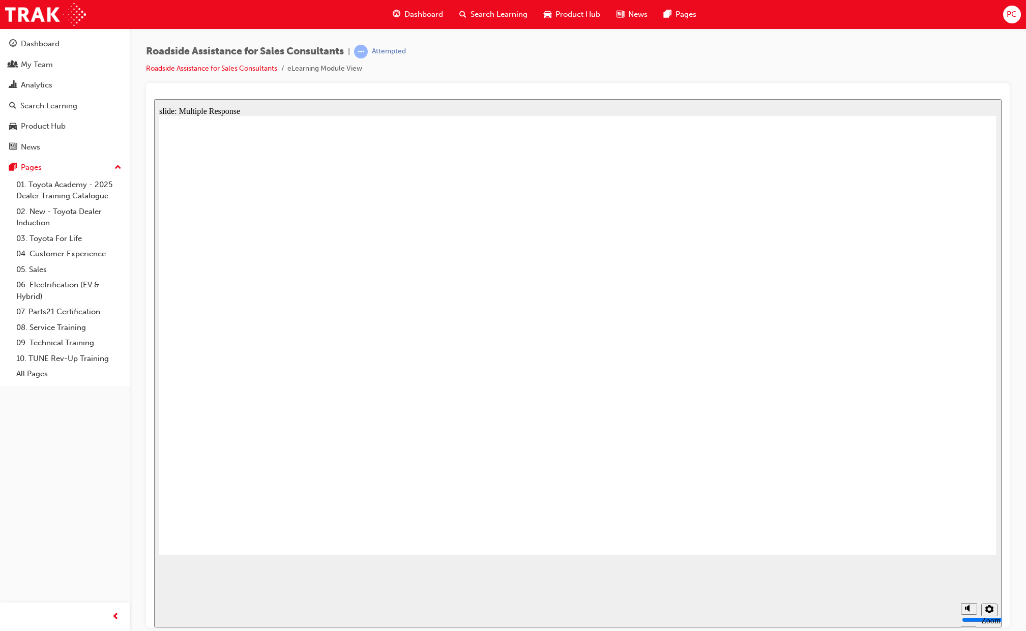
checkbox input "true"
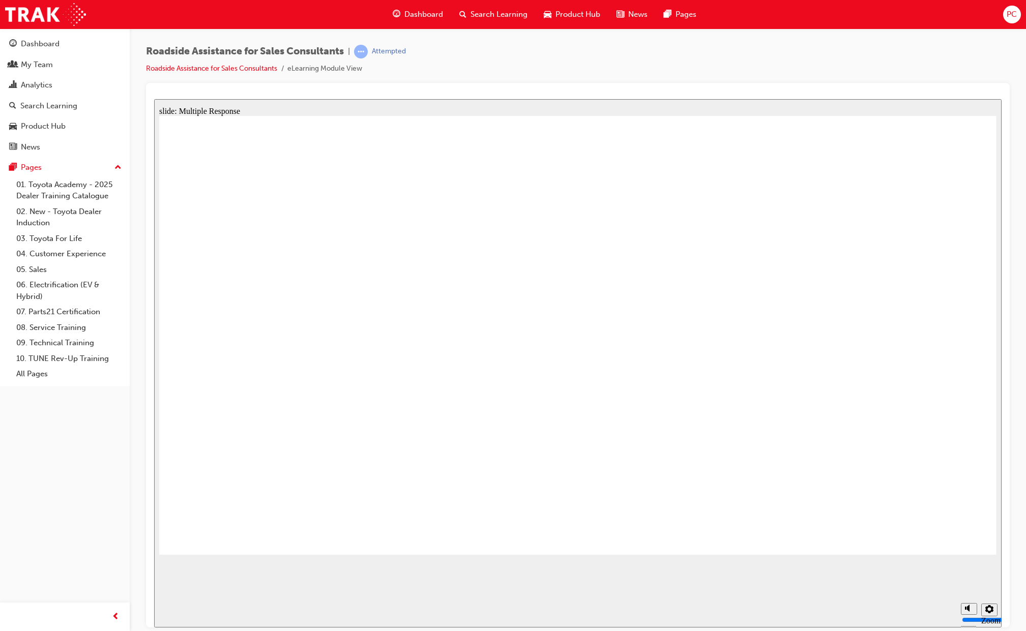
checkbox input "true"
drag, startPoint x: 287, startPoint y: 390, endPoint x: 288, endPoint y: 409, distance: 18.9
checkbox input "true"
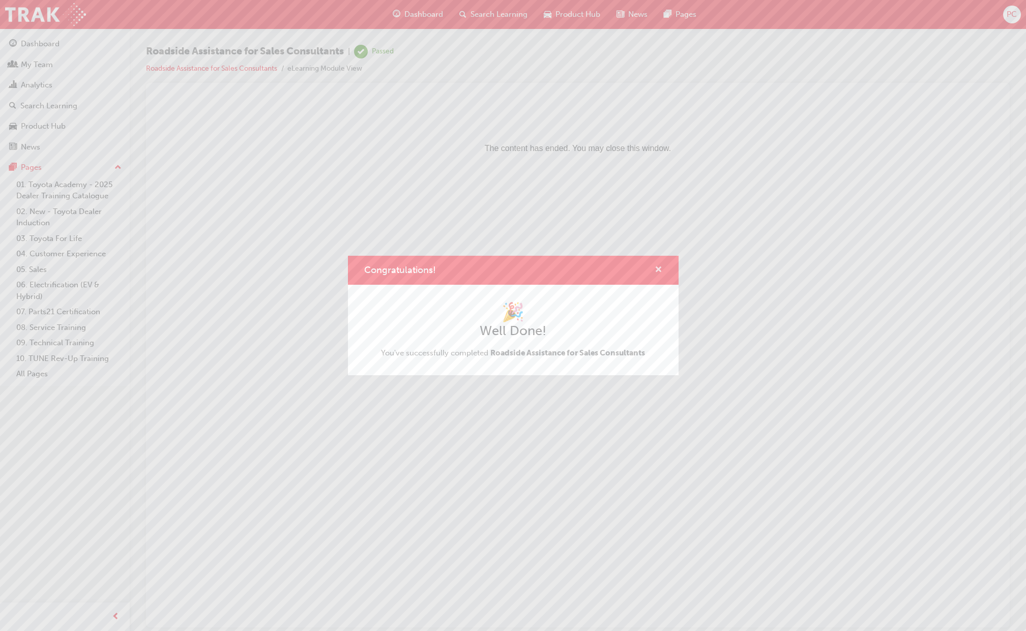
click at [658, 268] on span "cross-icon" at bounding box center [659, 270] width 8 height 9
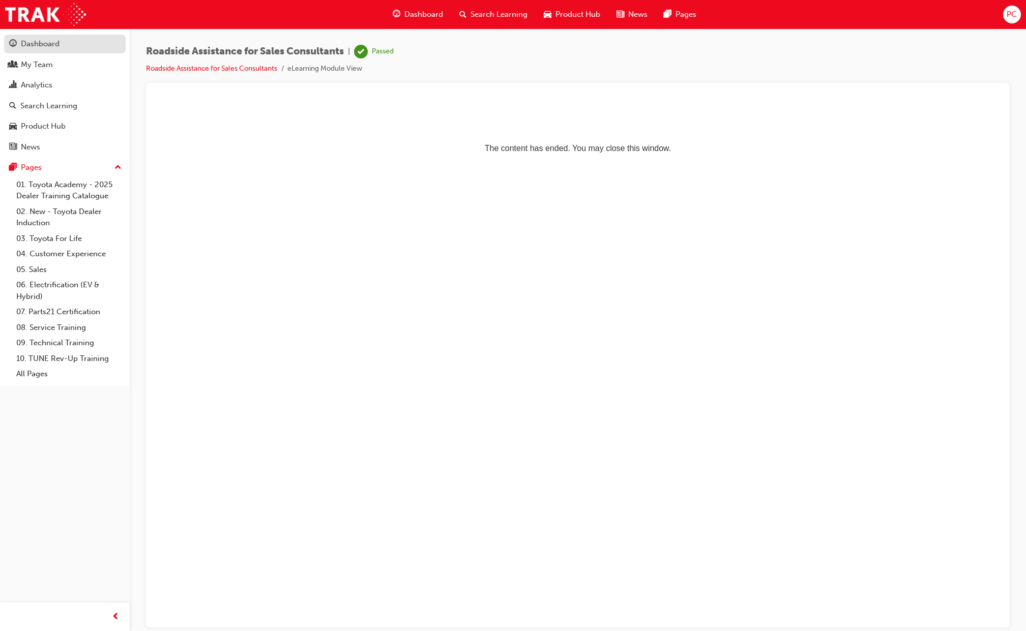
click at [39, 46] on div "Dashboard" at bounding box center [40, 44] width 39 height 12
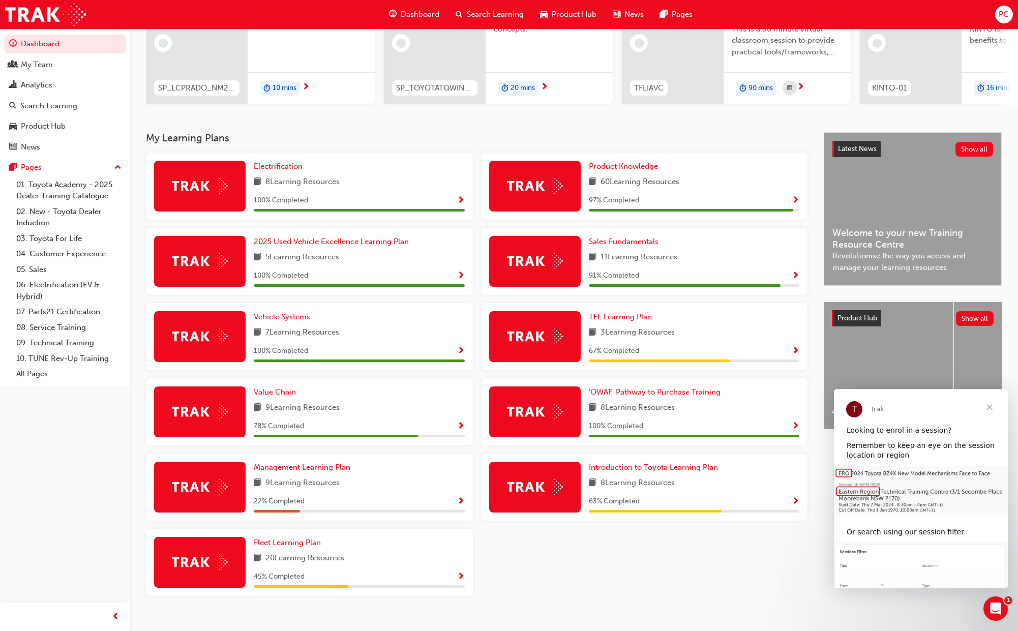
scroll to position [145, 0]
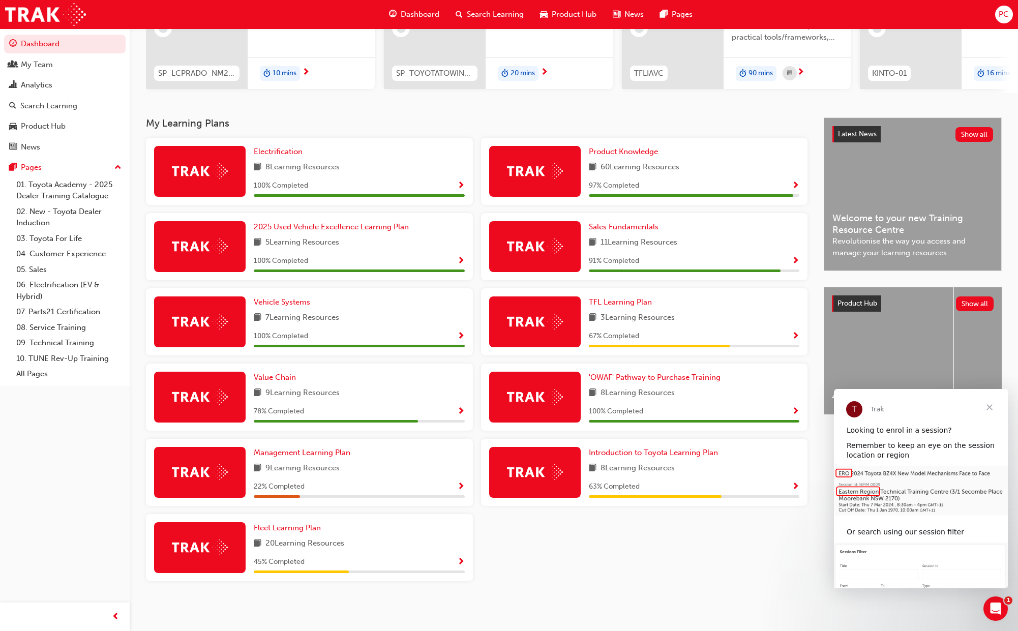
click at [26, 413] on div "Dashboard My Team Analytics Search Learning Product Hub News Pages Pages 01. To…" at bounding box center [65, 303] width 130 height 606
click at [460, 411] on span "Show Progress" at bounding box center [461, 411] width 8 height 9
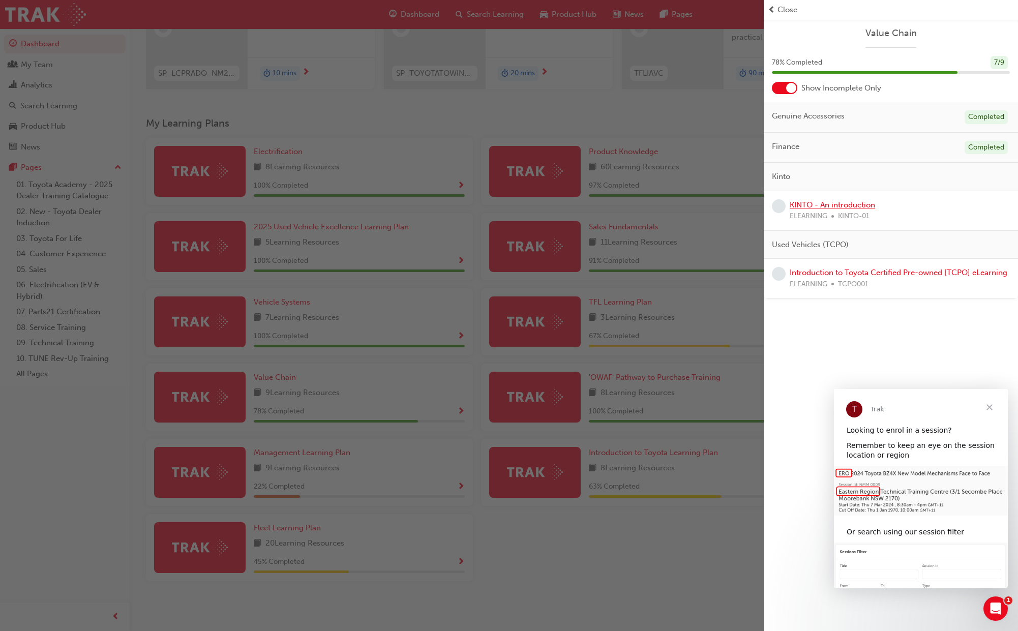
click at [811, 205] on link "KINTO - An introduction" at bounding box center [832, 204] width 85 height 9
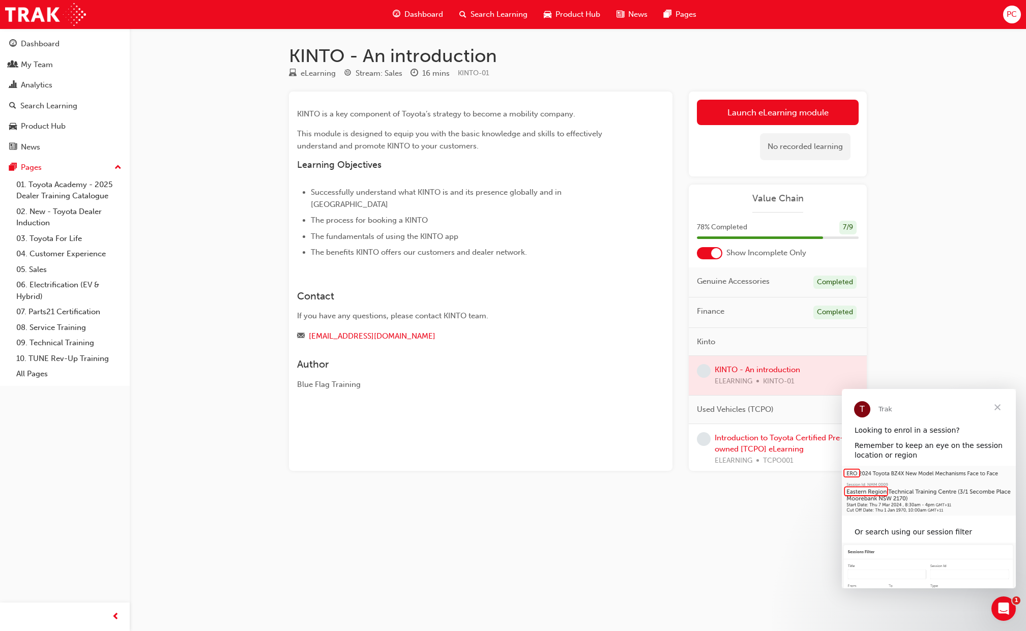
click at [767, 114] on link "Launch eLearning module" at bounding box center [778, 112] width 162 height 25
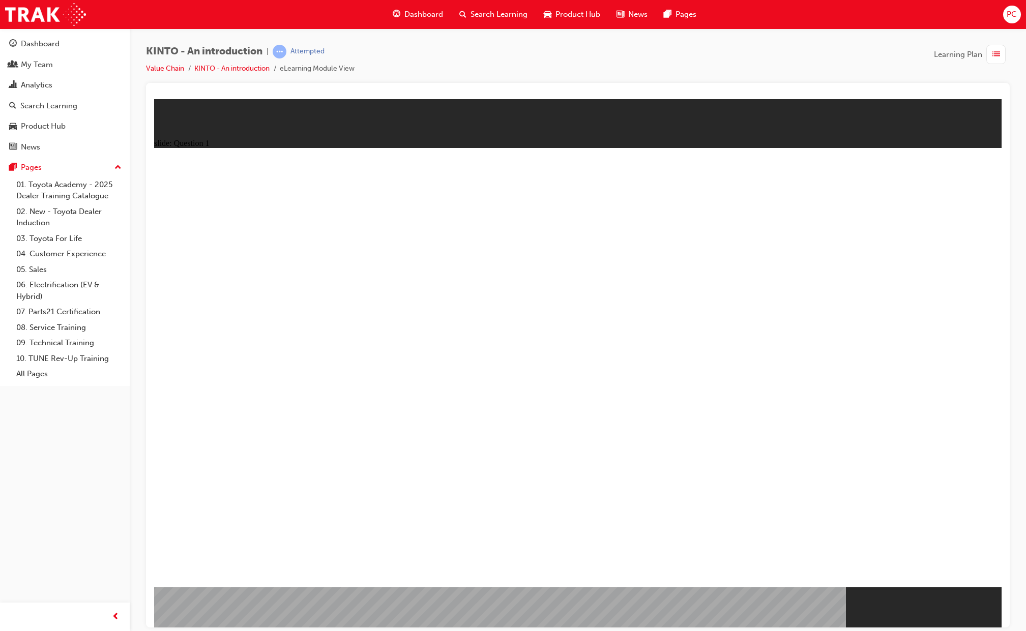
radio input "true"
checkbox input "true"
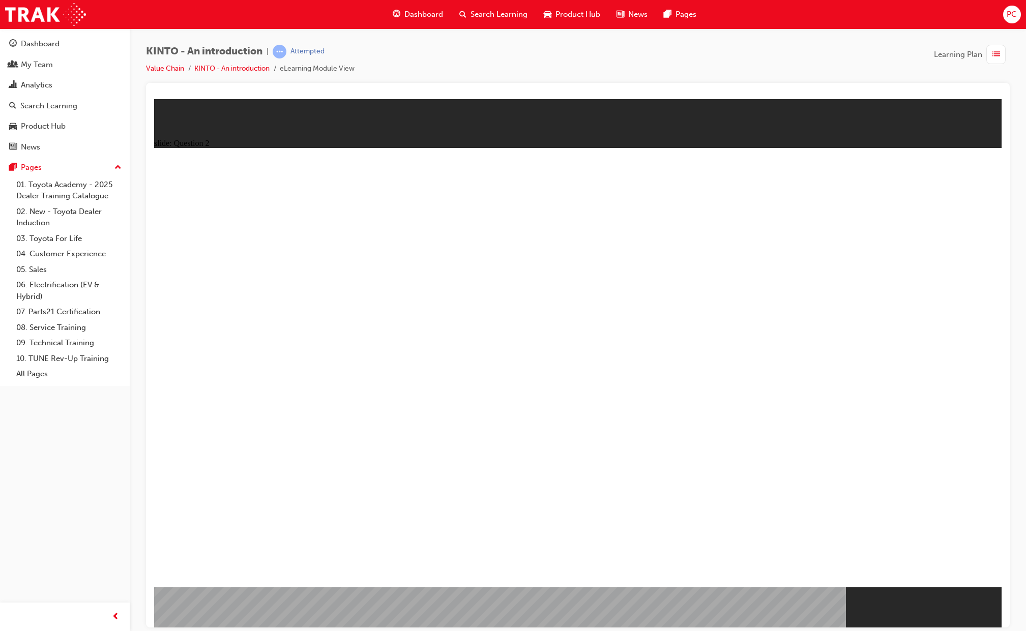
checkbox input "true"
drag, startPoint x: 903, startPoint y: 568, endPoint x: 912, endPoint y: 558, distance: 13.4
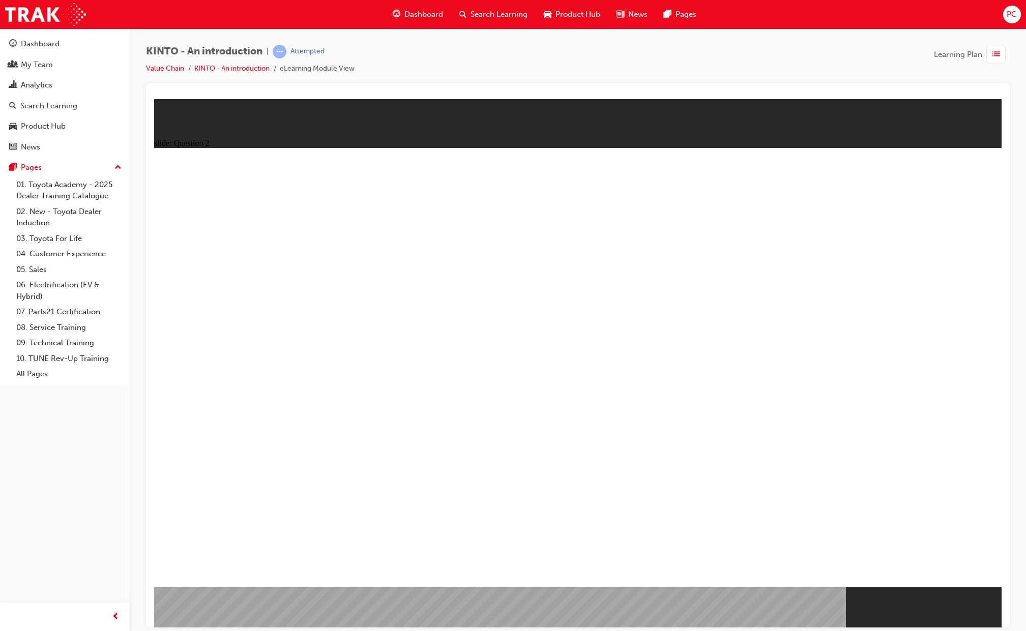
radio input "false"
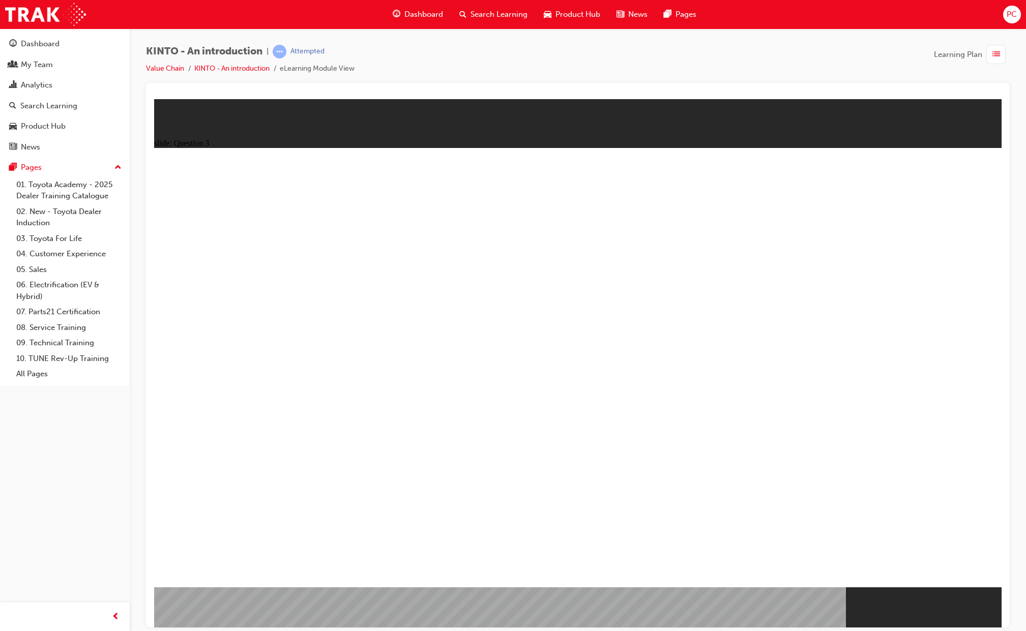
radio input "false"
radio input "true"
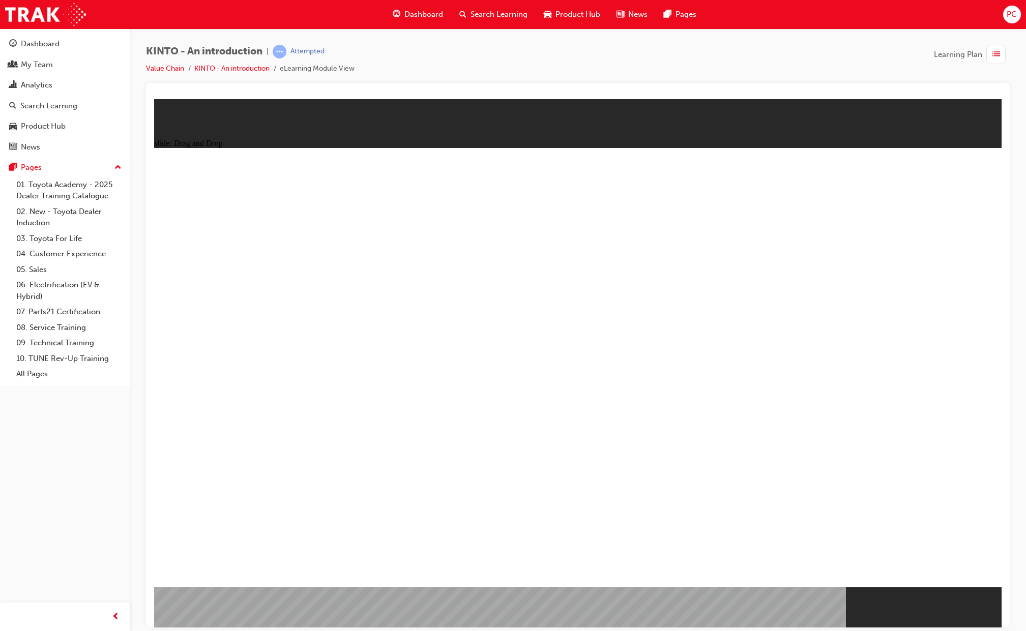
drag, startPoint x: 247, startPoint y: 386, endPoint x: 239, endPoint y: 486, distance: 101.1
drag, startPoint x: 264, startPoint y: 486, endPoint x: 411, endPoint y: 482, distance: 147.1
drag, startPoint x: 702, startPoint y: 397, endPoint x: 238, endPoint y: 493, distance: 473.8
drag, startPoint x: 589, startPoint y: 386, endPoint x: 586, endPoint y: 484, distance: 98.2
drag, startPoint x: 860, startPoint y: 399, endPoint x: 710, endPoint y: 497, distance: 179.1
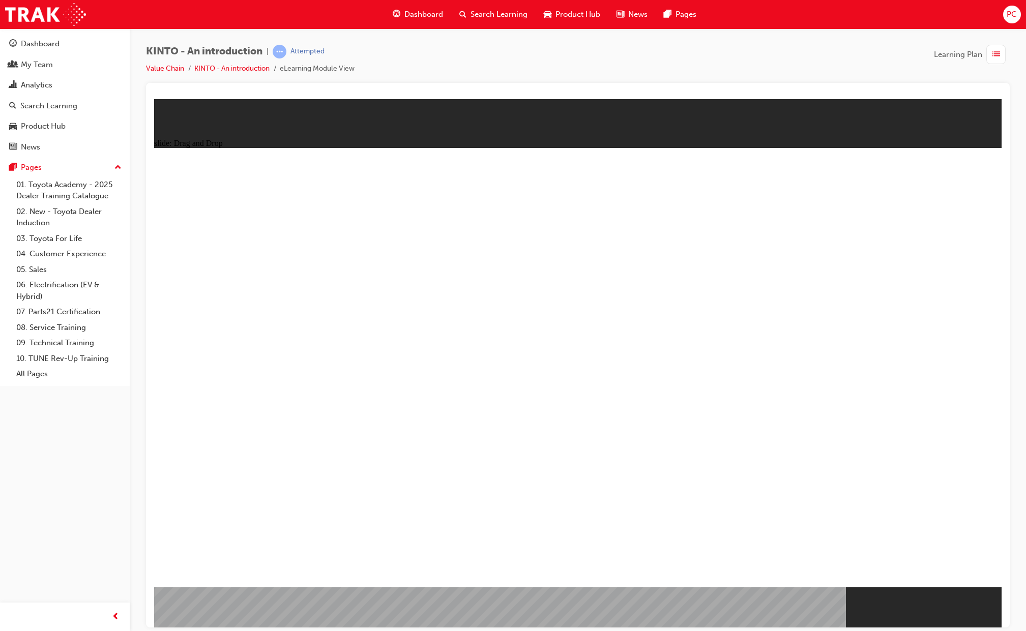
drag, startPoint x: 445, startPoint y: 405, endPoint x: 905, endPoint y: 503, distance: 470.0
radio input "true"
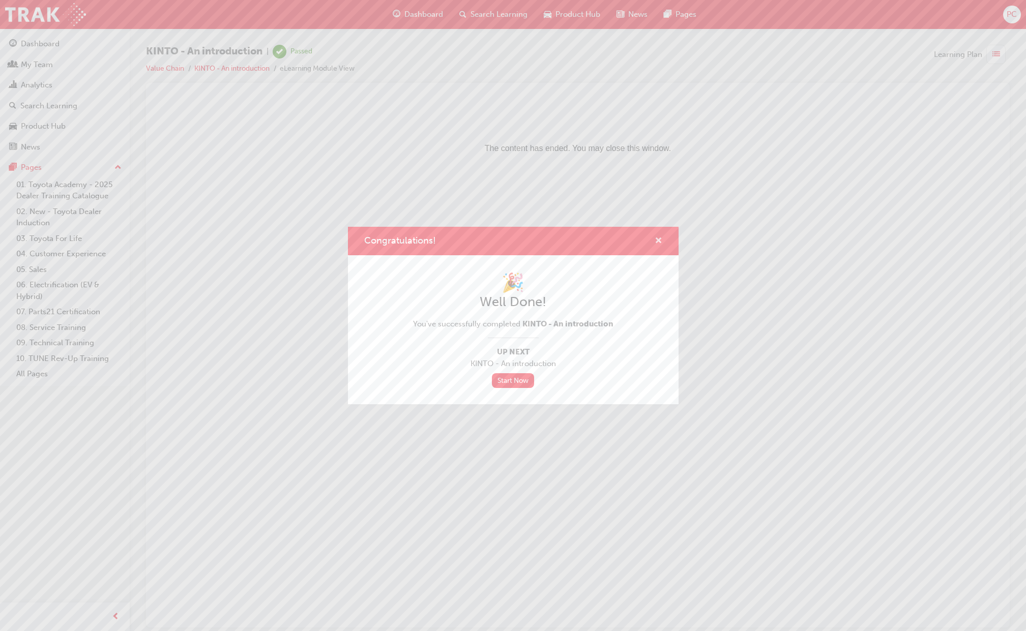
click at [659, 240] on span "cross-icon" at bounding box center [659, 241] width 8 height 9
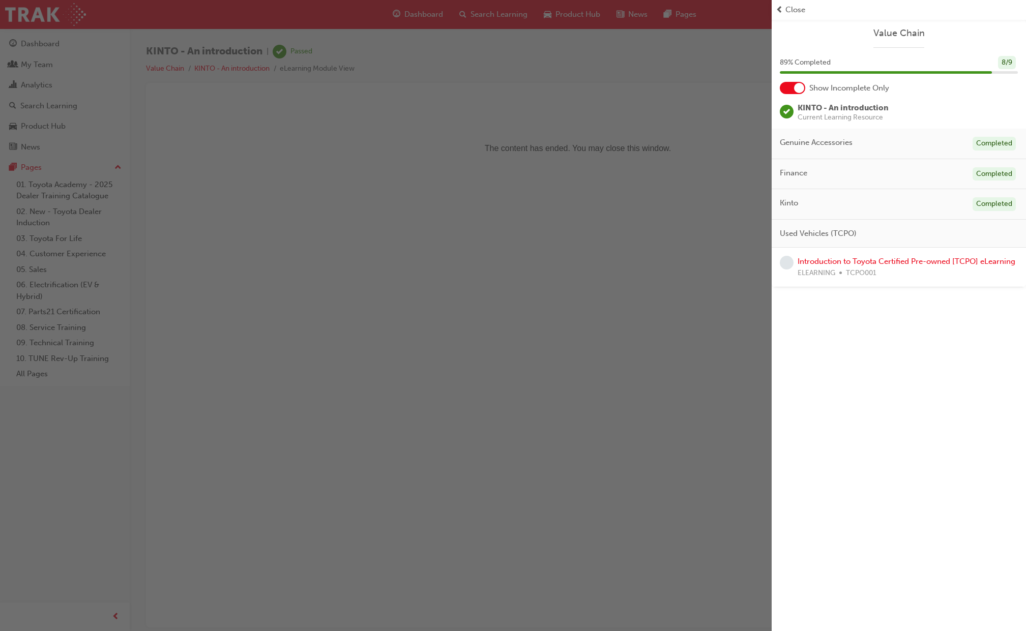
click at [785, 10] on span "Close" at bounding box center [795, 10] width 20 height 12
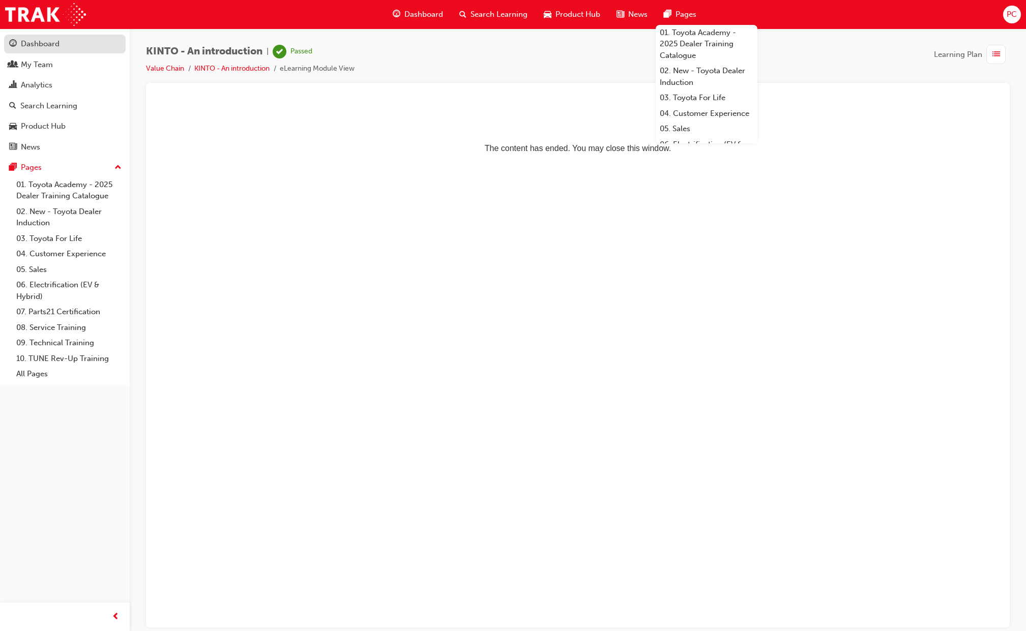
click at [31, 43] on div "Dashboard" at bounding box center [40, 44] width 39 height 12
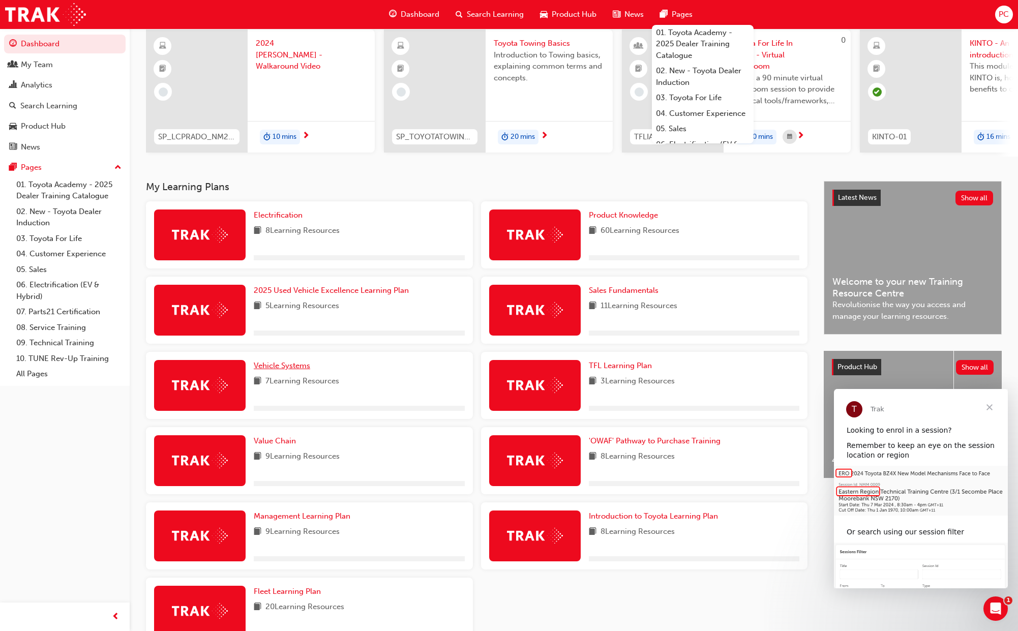
scroll to position [145, 0]
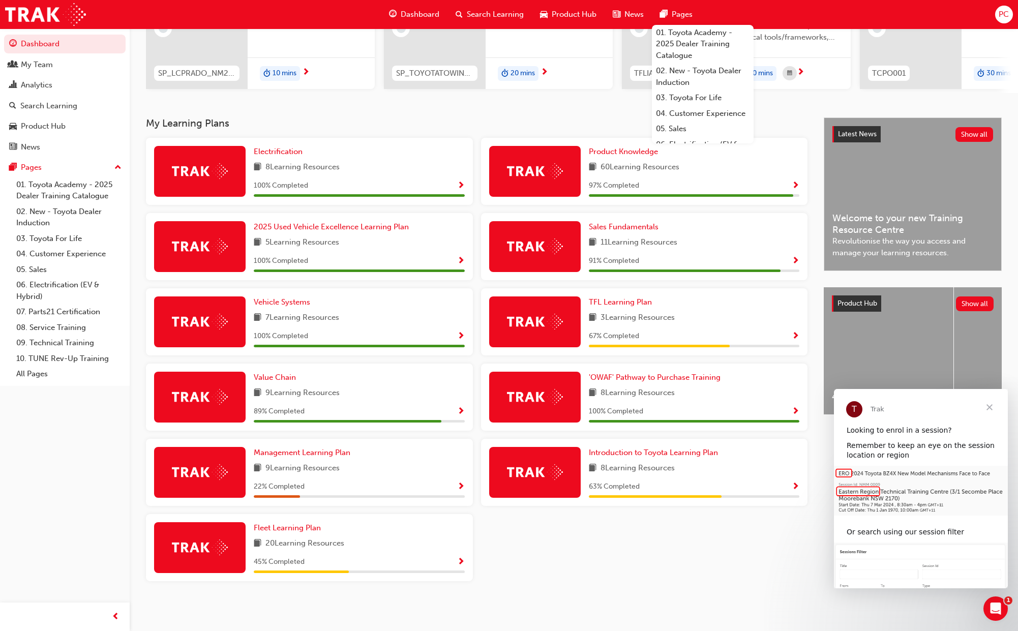
click at [1002, 14] on span "PC" at bounding box center [1004, 15] width 10 height 12
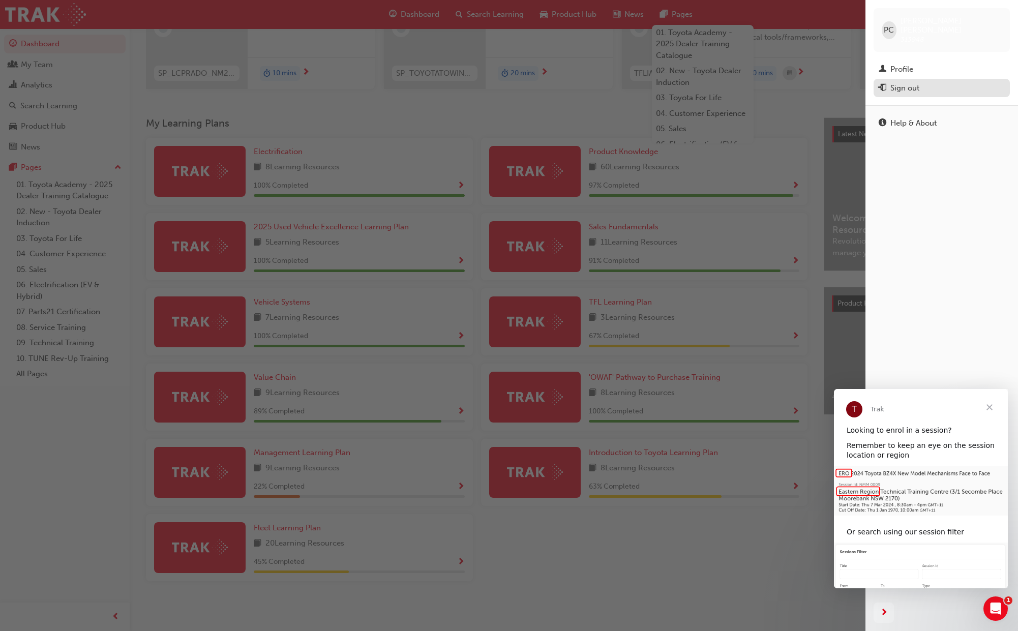
click at [889, 82] on div "Sign out" at bounding box center [942, 88] width 126 height 13
